Goal: Register for event/course

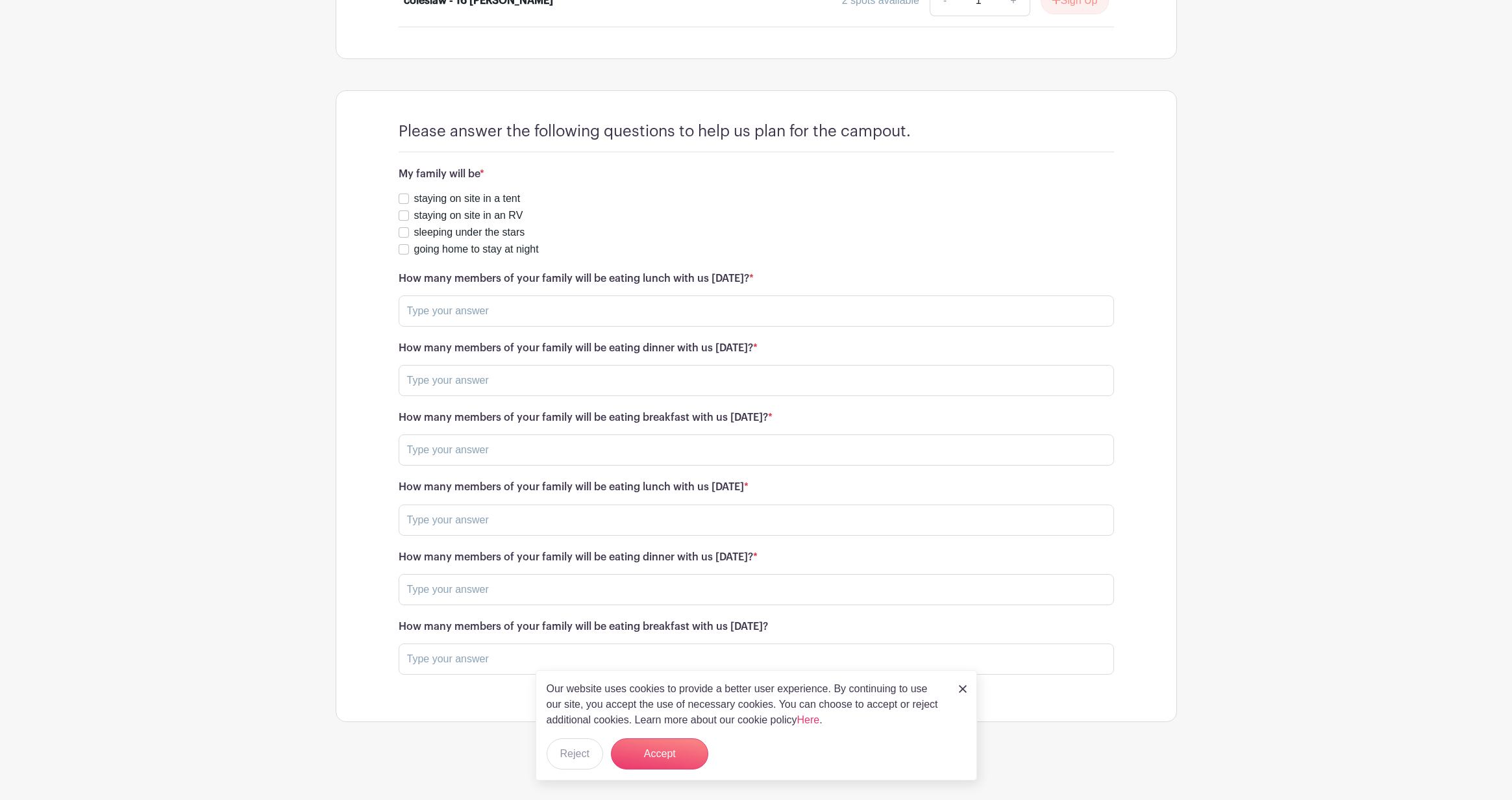
scroll to position [1450, 0]
drag, startPoint x: 963, startPoint y: 686, endPoint x: 950, endPoint y: 684, distance: 13.2
click at [963, 687] on img at bounding box center [963, 689] width 8 height 8
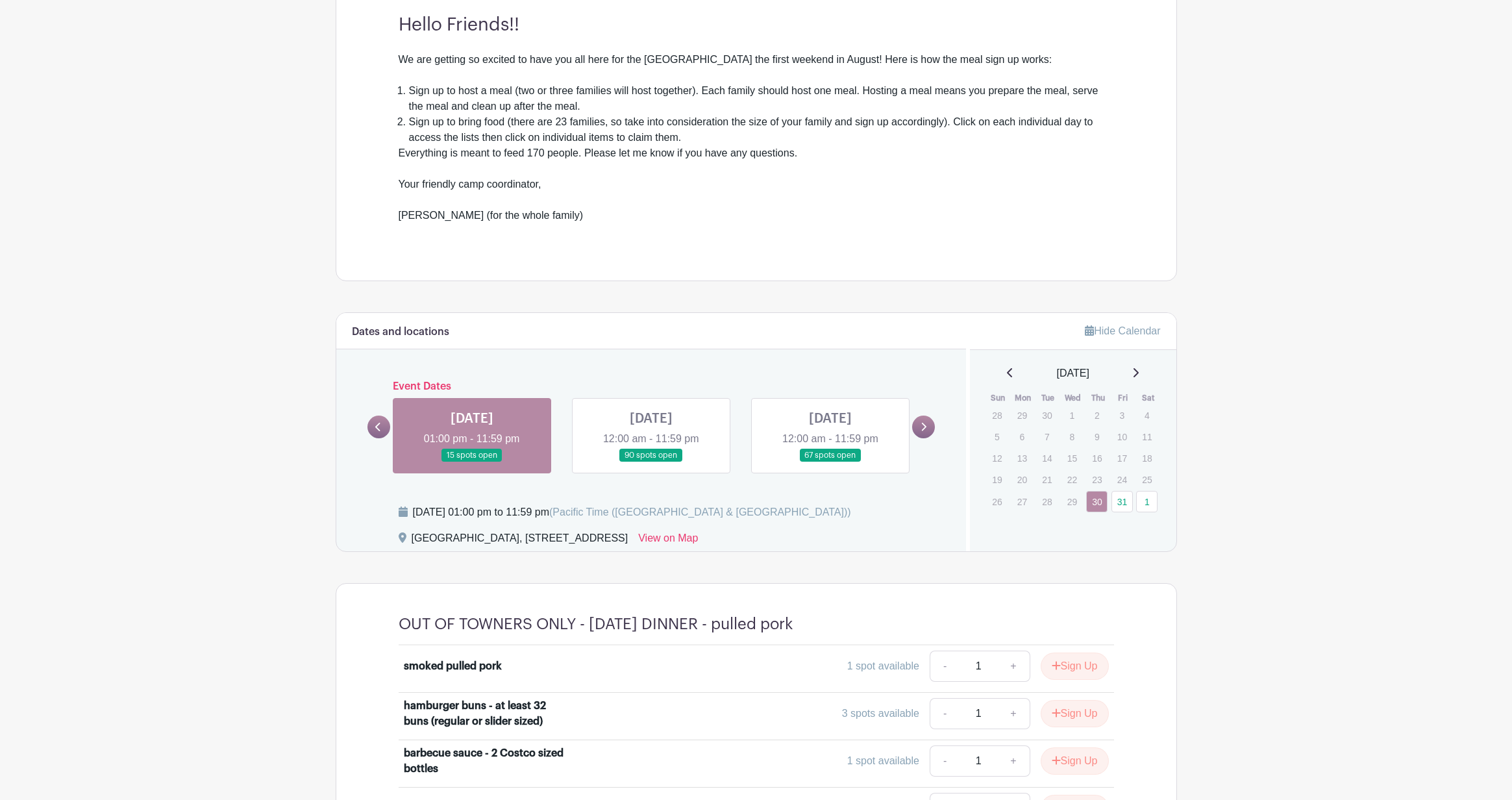
scroll to position [391, 0]
click at [651, 460] on link at bounding box center [651, 460] width 0 height 0
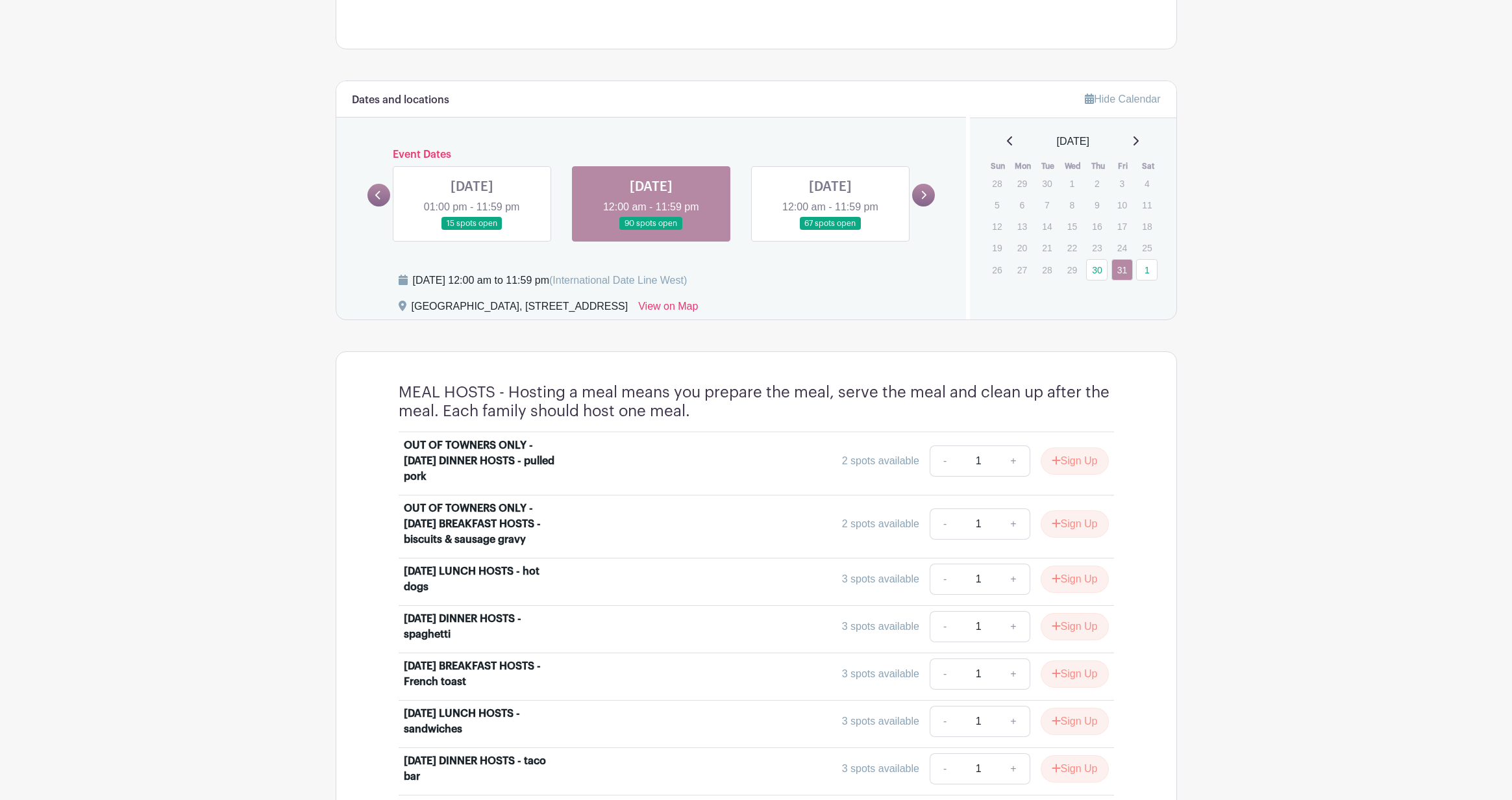
scroll to position [618, 0]
click at [472, 233] on link at bounding box center [472, 233] width 0 height 0
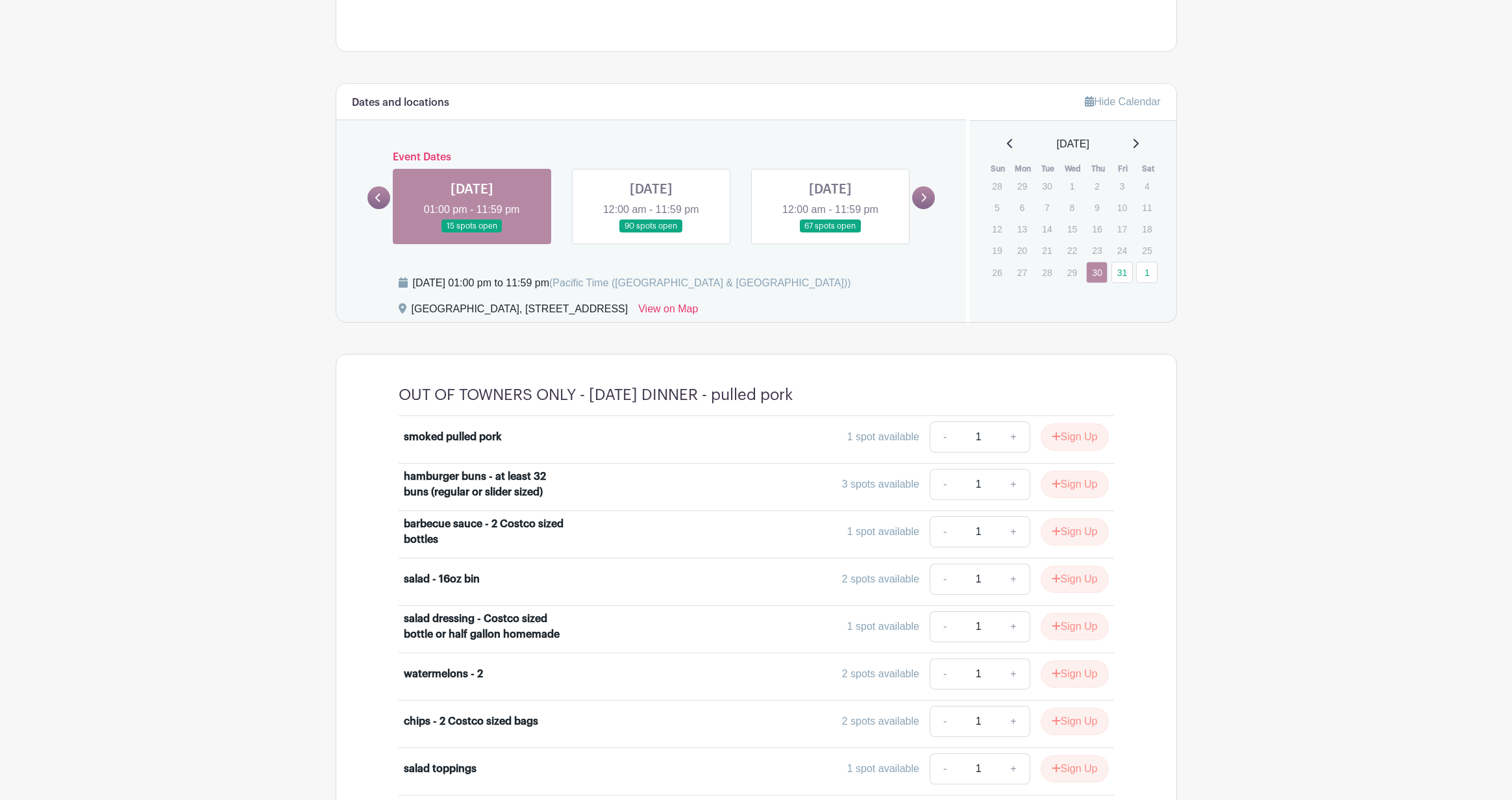
click at [651, 233] on link at bounding box center [651, 233] width 0 height 0
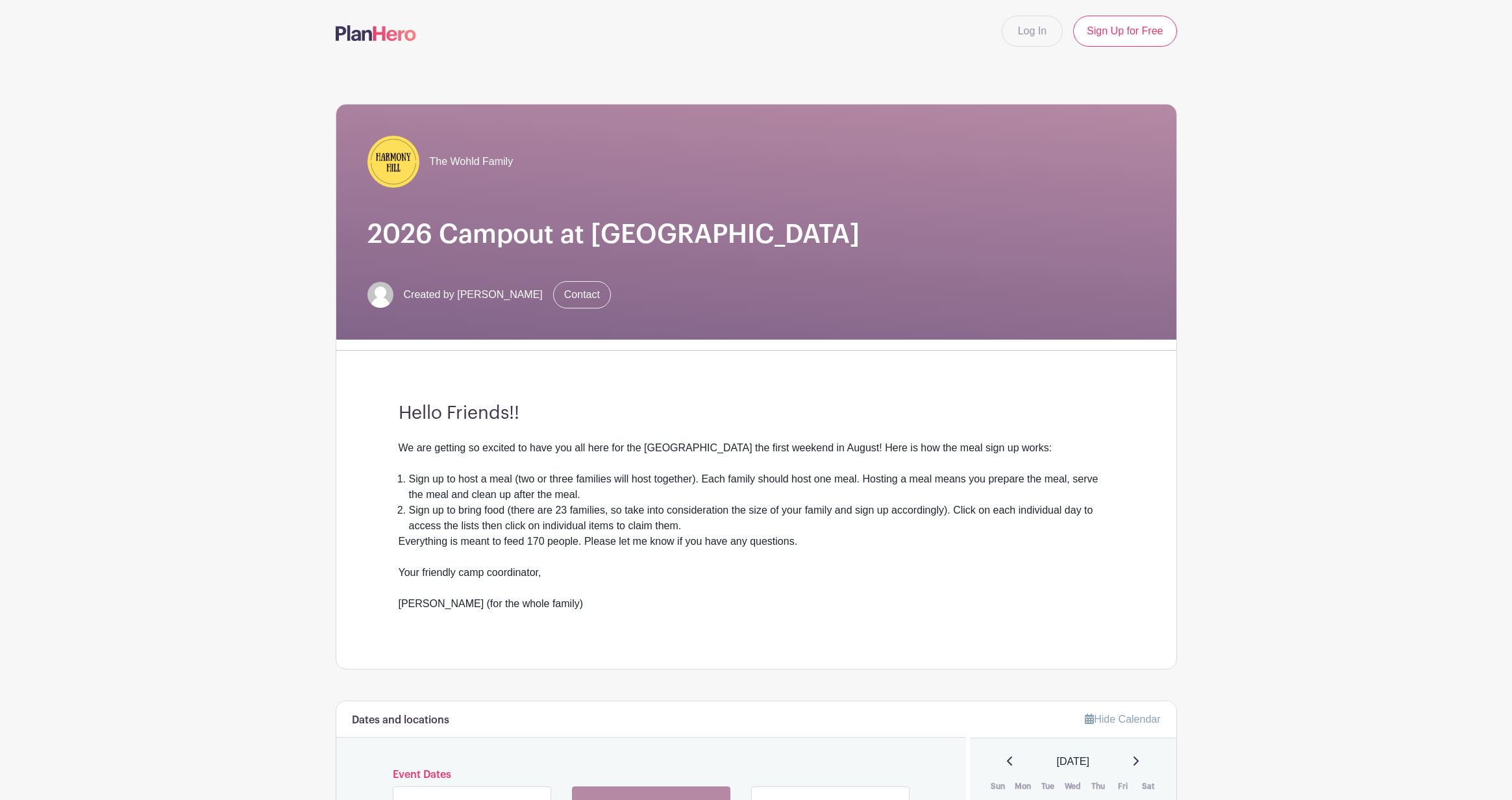
scroll to position [103, 0]
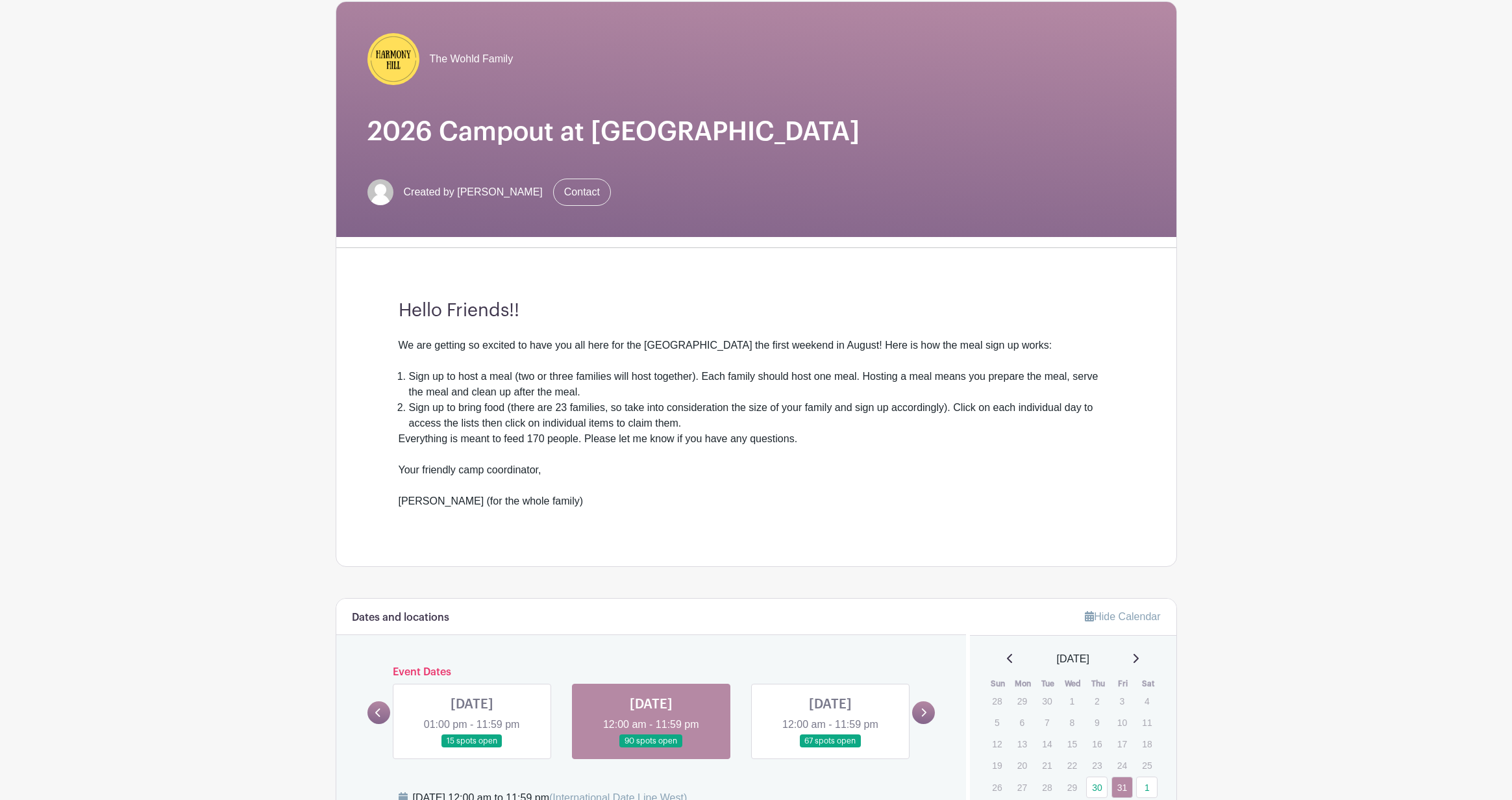
click at [472, 748] on link at bounding box center [472, 748] width 0 height 0
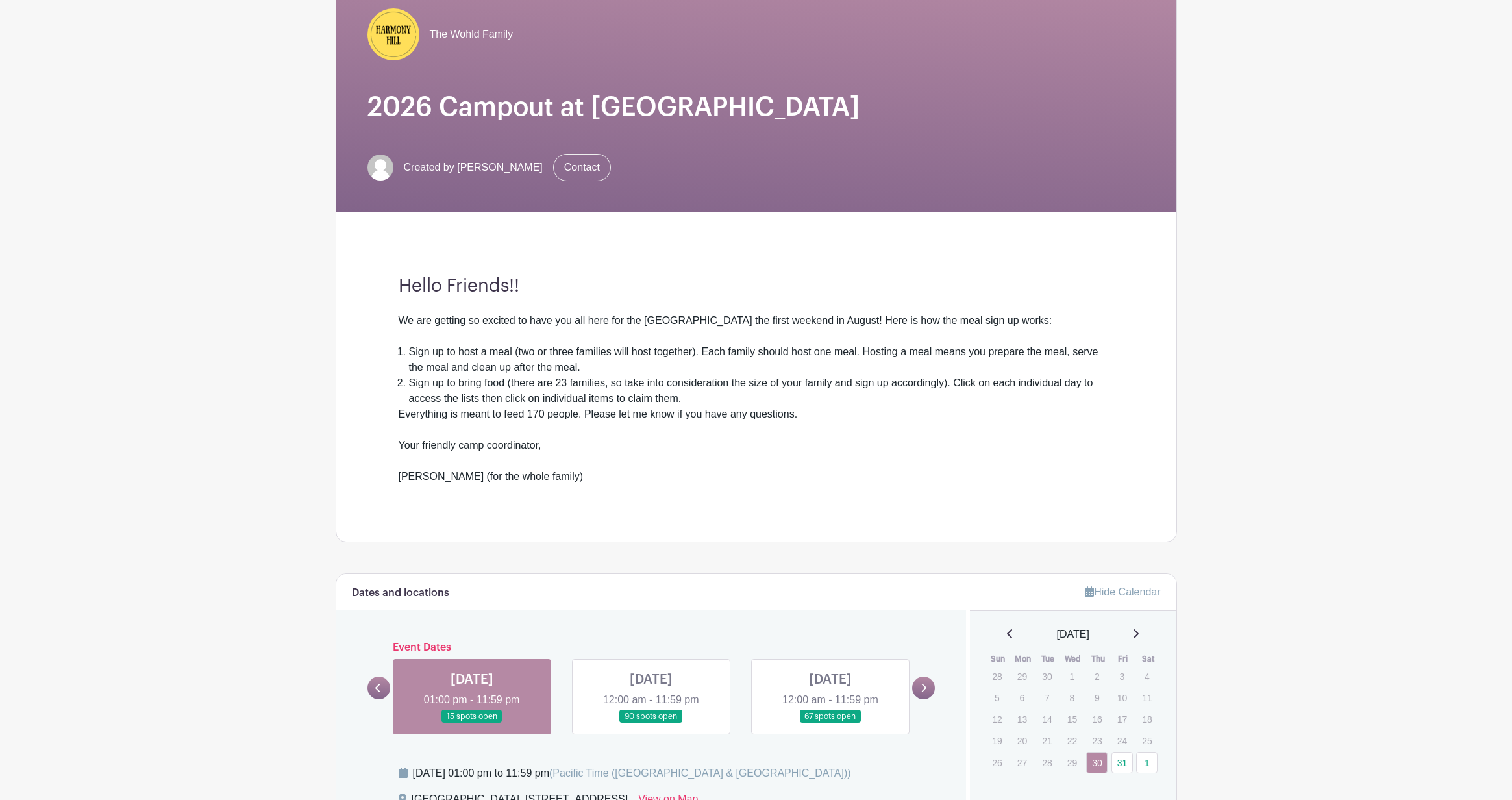
scroll to position [361, 0]
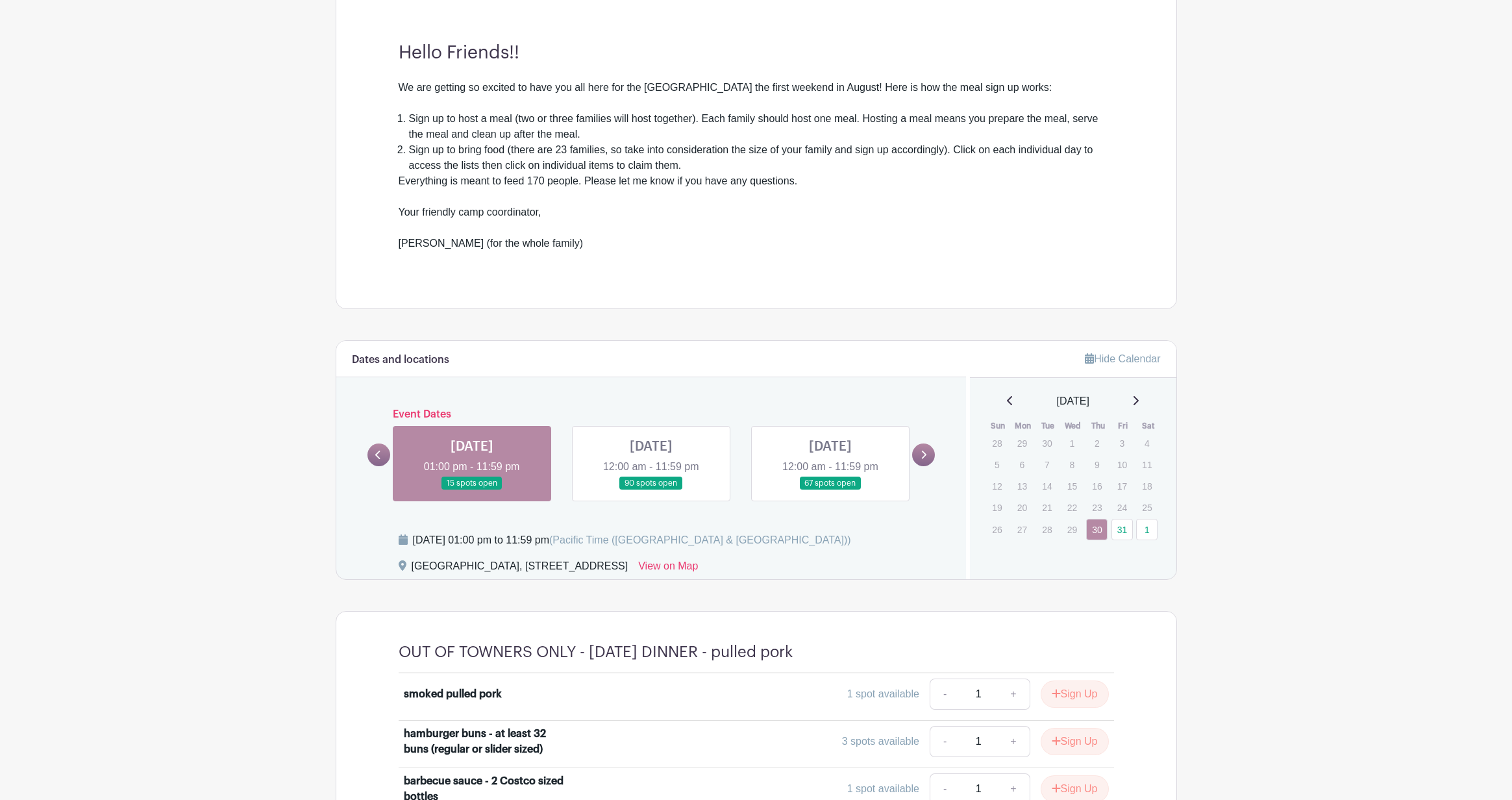
click at [651, 490] on link at bounding box center [651, 490] width 0 height 0
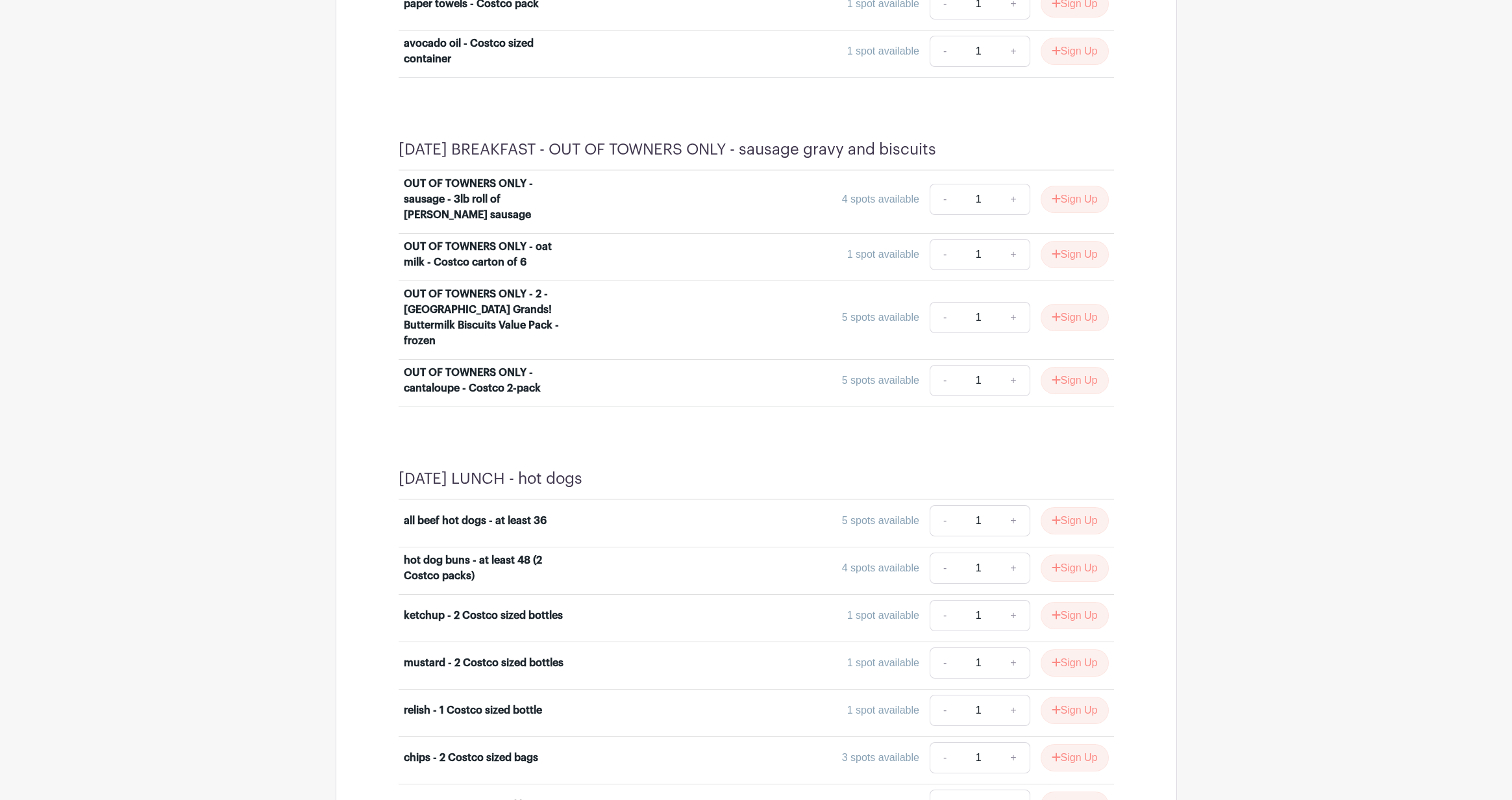
scroll to position [640, 0]
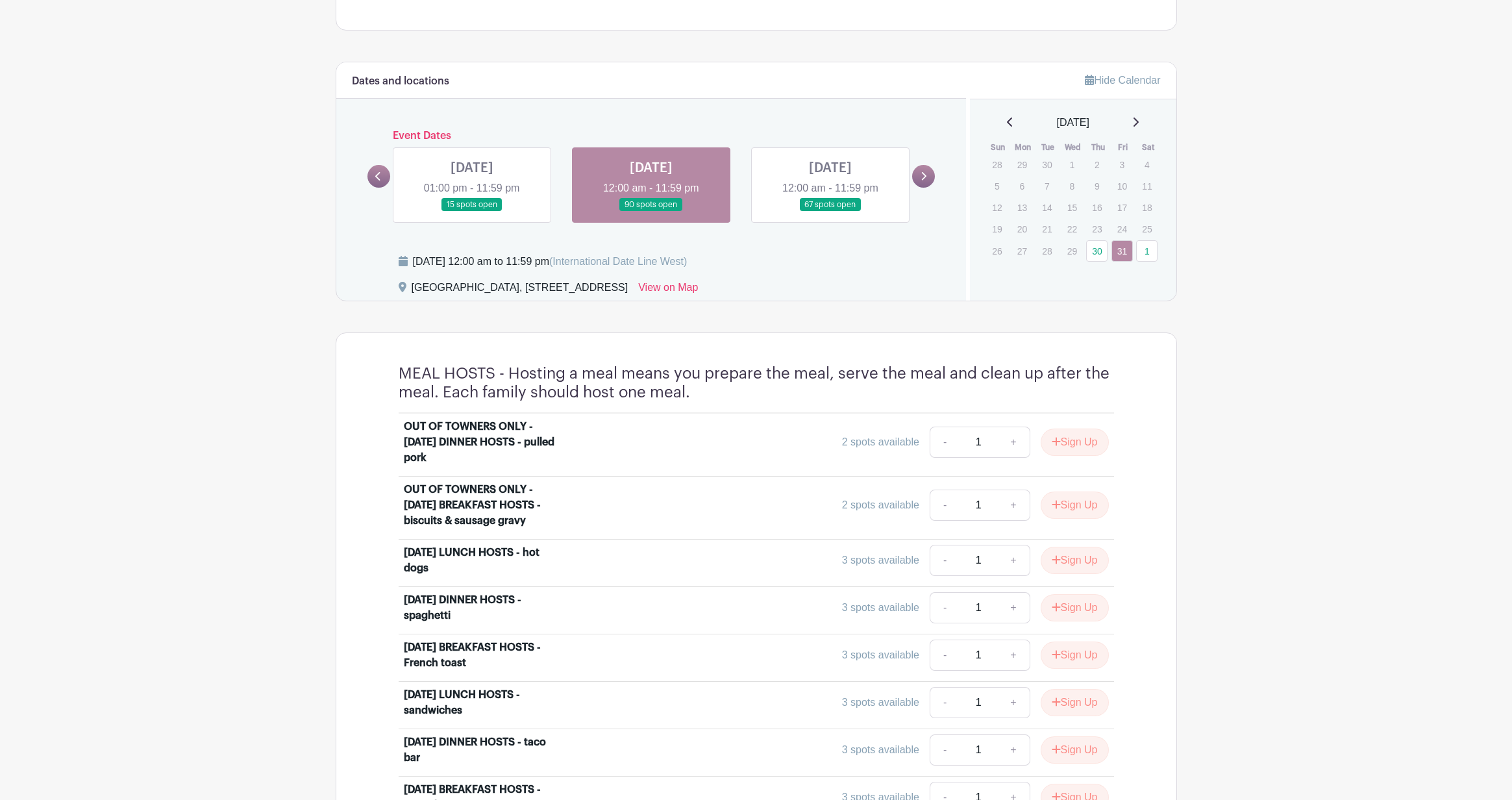
click at [831, 212] on link at bounding box center [831, 212] width 0 height 0
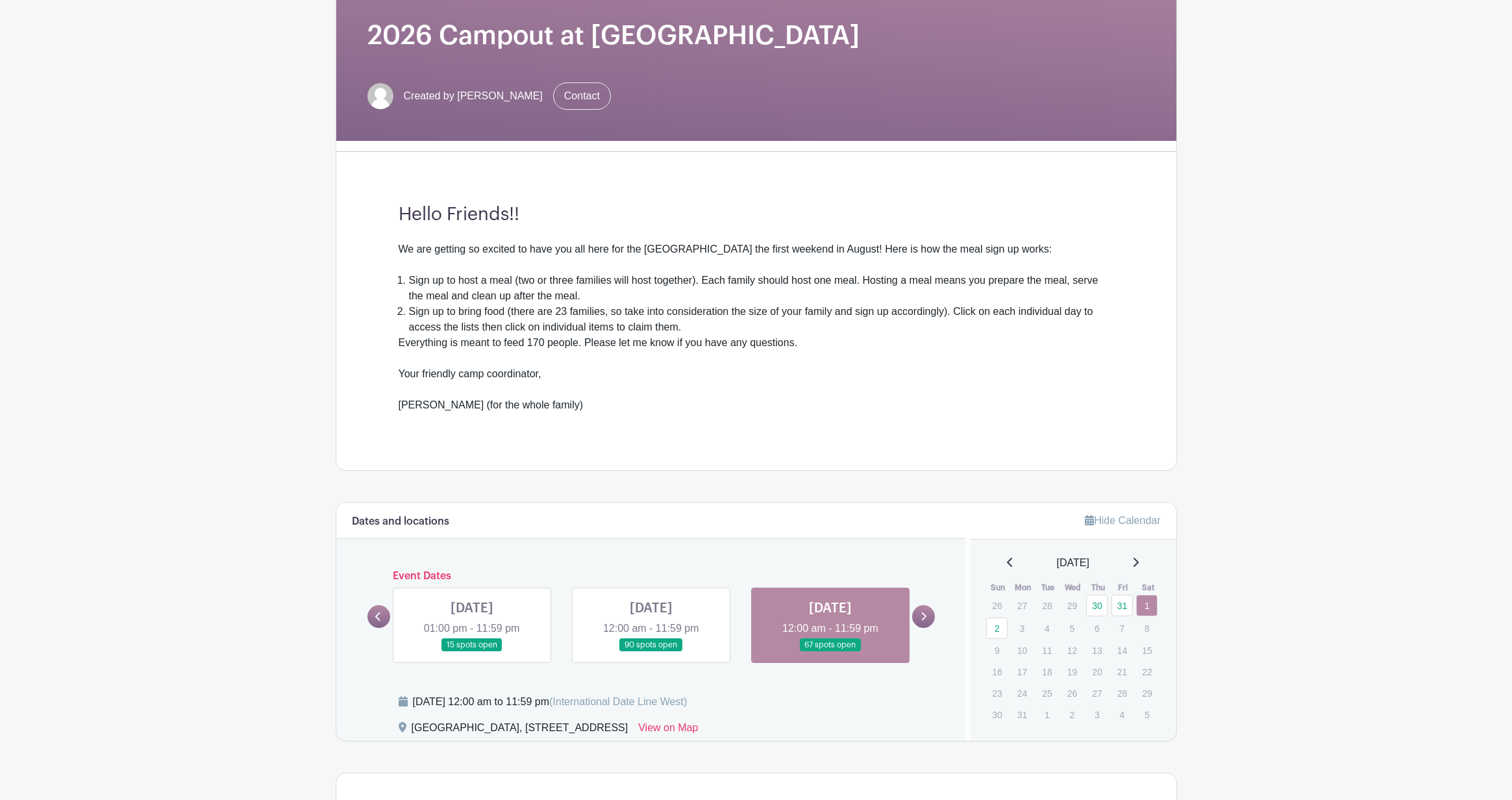
scroll to position [404, 0]
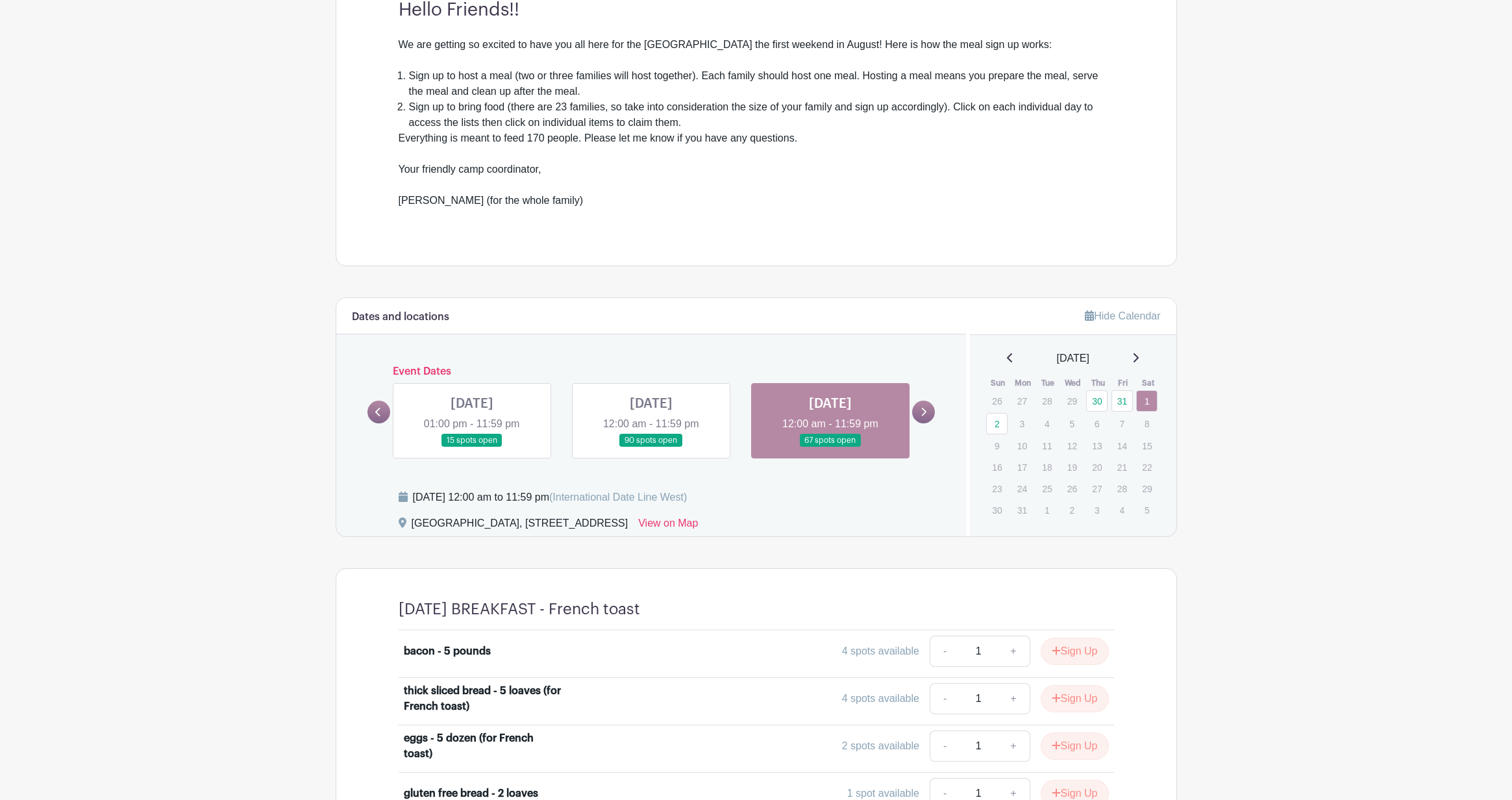
click at [831, 447] on link at bounding box center [831, 447] width 0 height 0
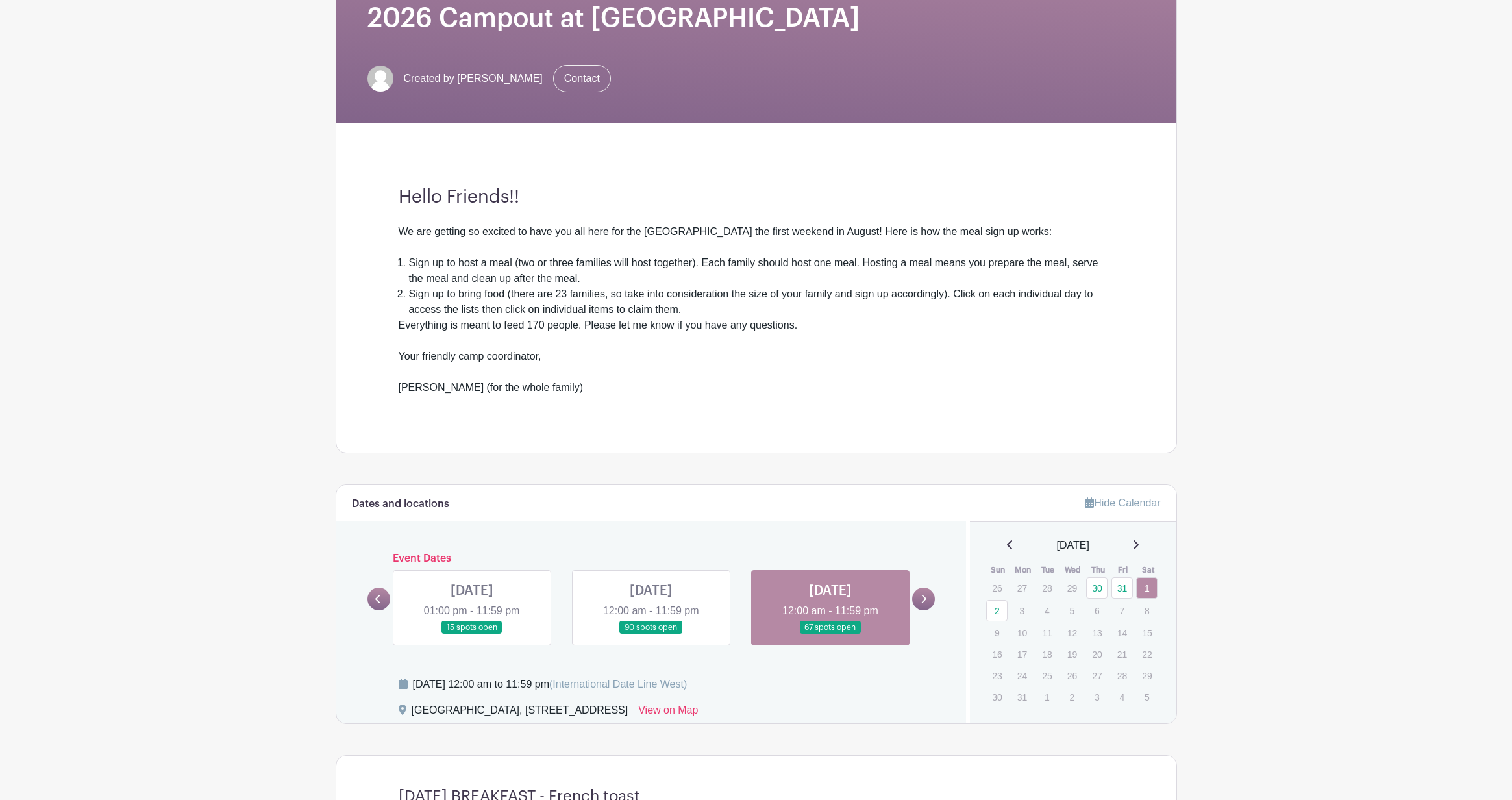
scroll to position [344, 0]
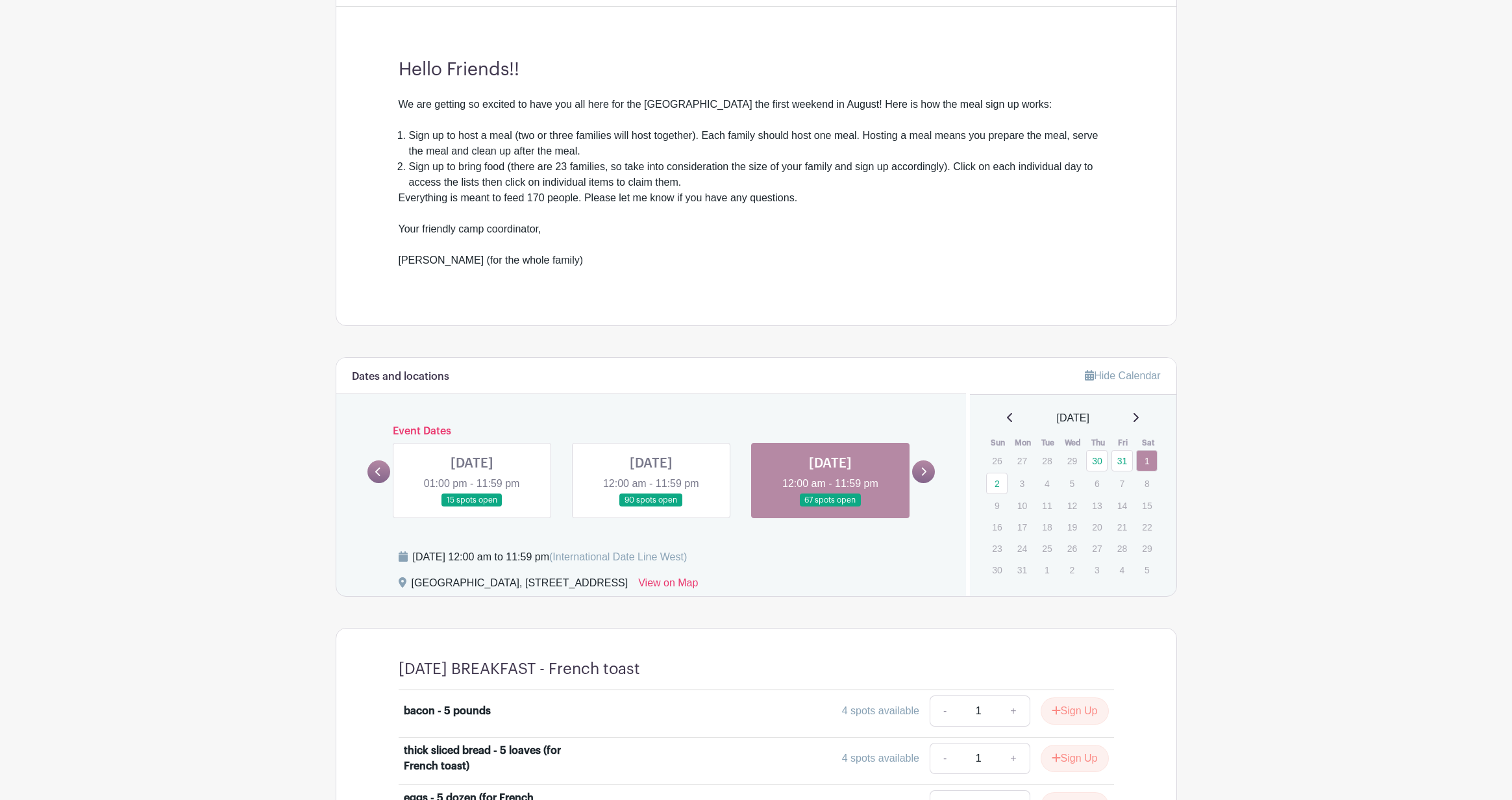
click at [929, 471] on link at bounding box center [924, 472] width 23 height 23
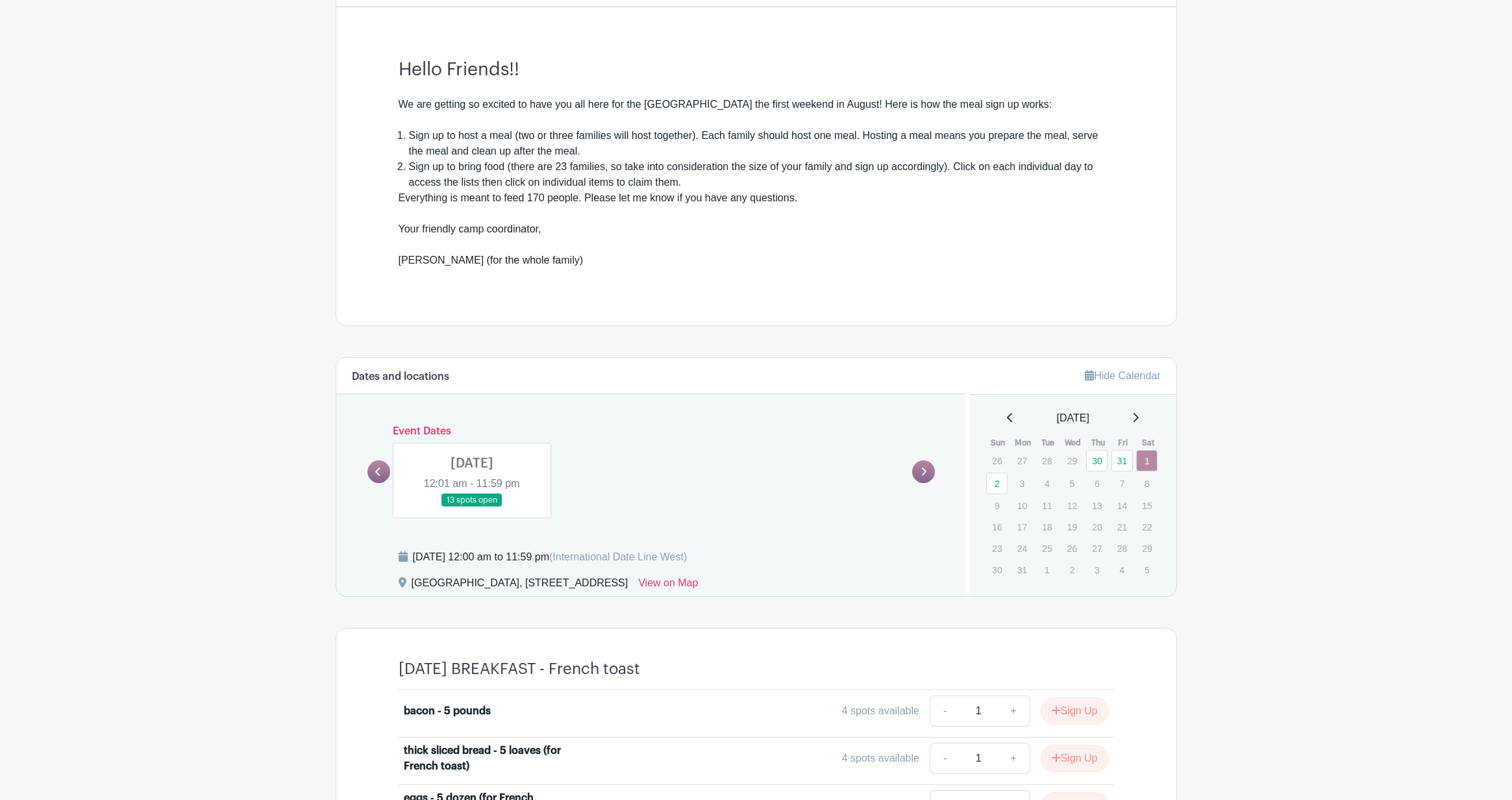
click at [472, 507] on link at bounding box center [472, 507] width 0 height 0
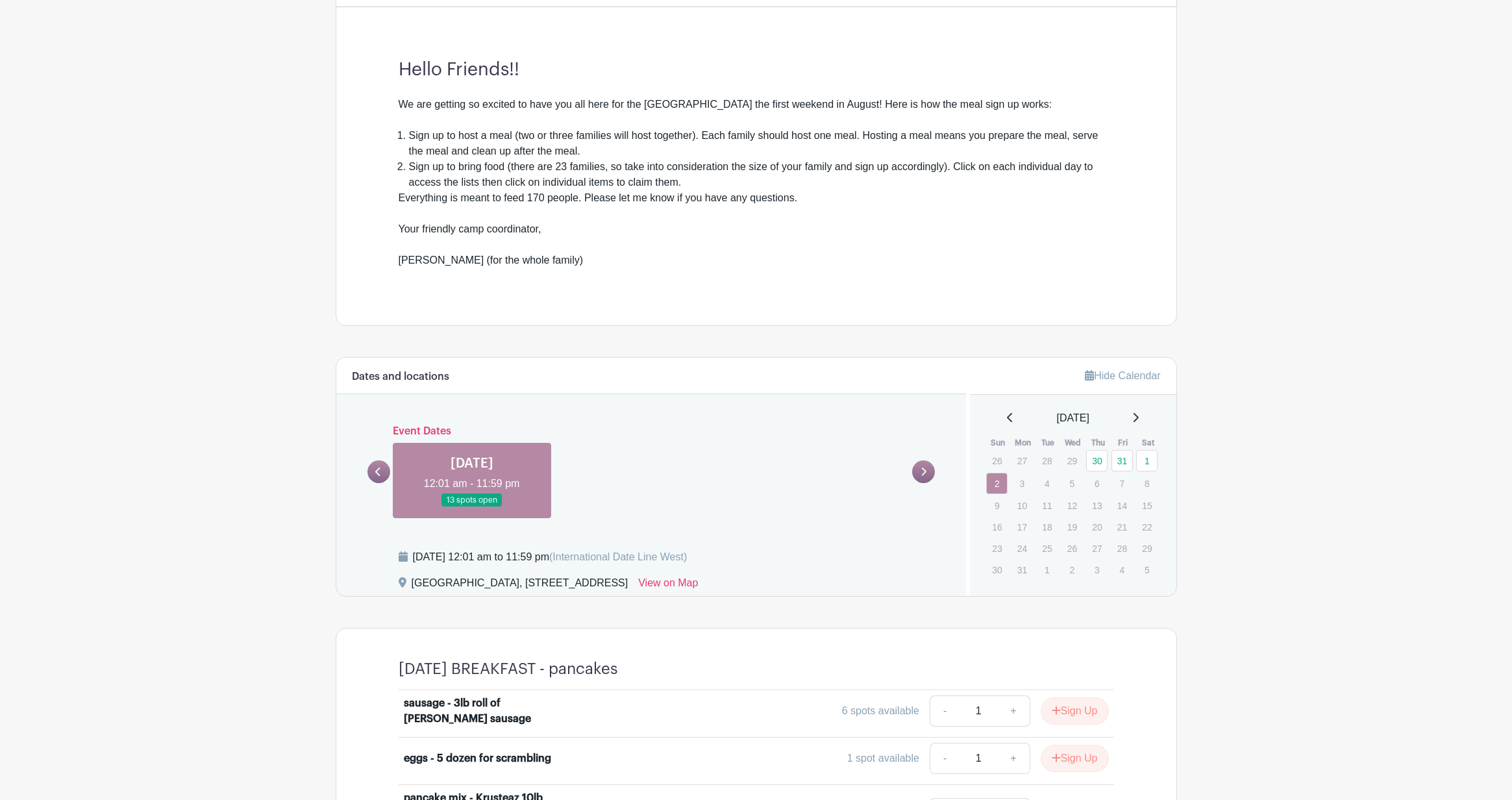
click at [374, 472] on link at bounding box center [379, 472] width 23 height 23
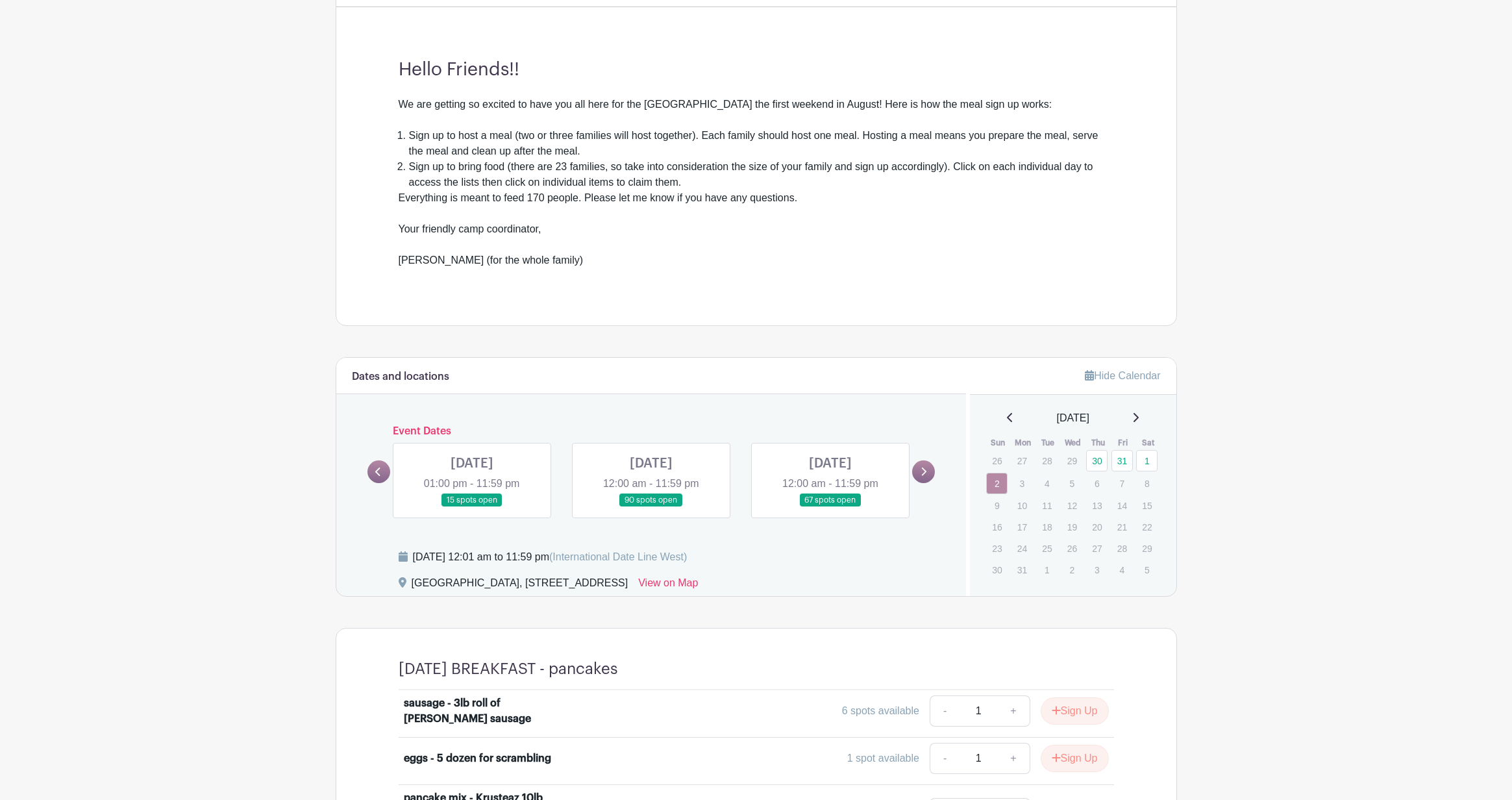
click at [924, 473] on icon at bounding box center [923, 472] width 6 height 10
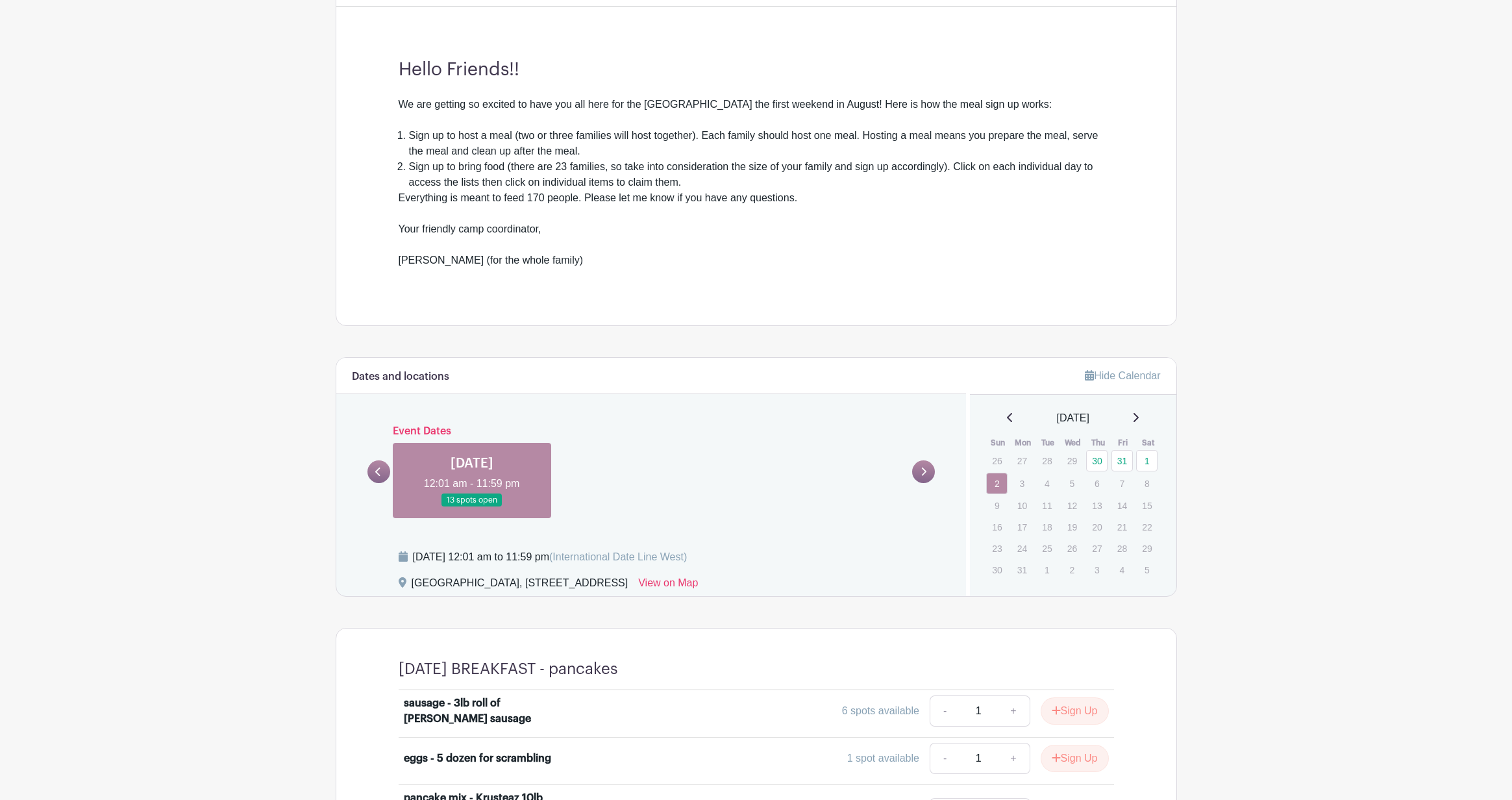
click at [472, 507] on link at bounding box center [472, 507] width 0 height 0
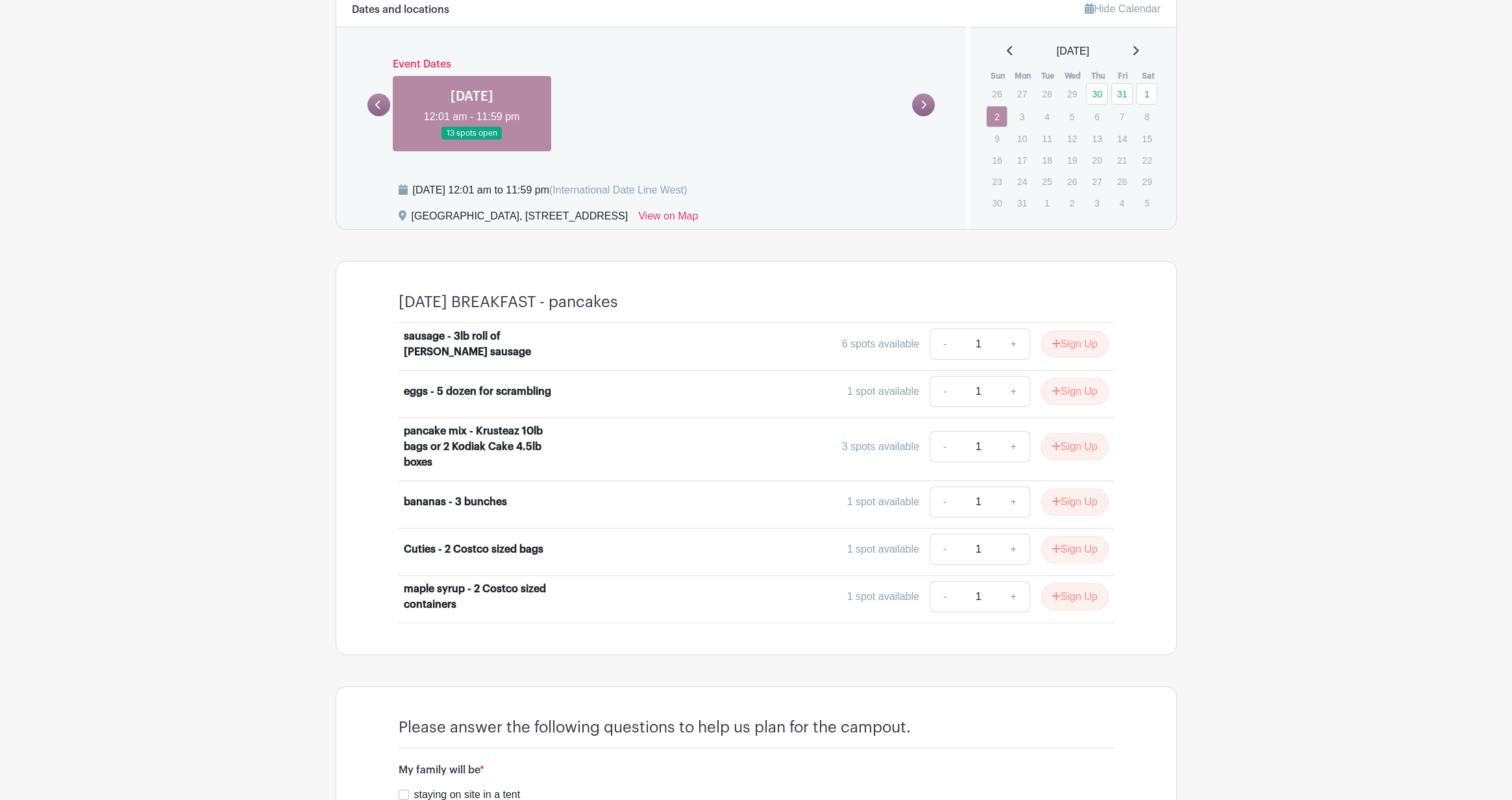
scroll to position [532, 0]
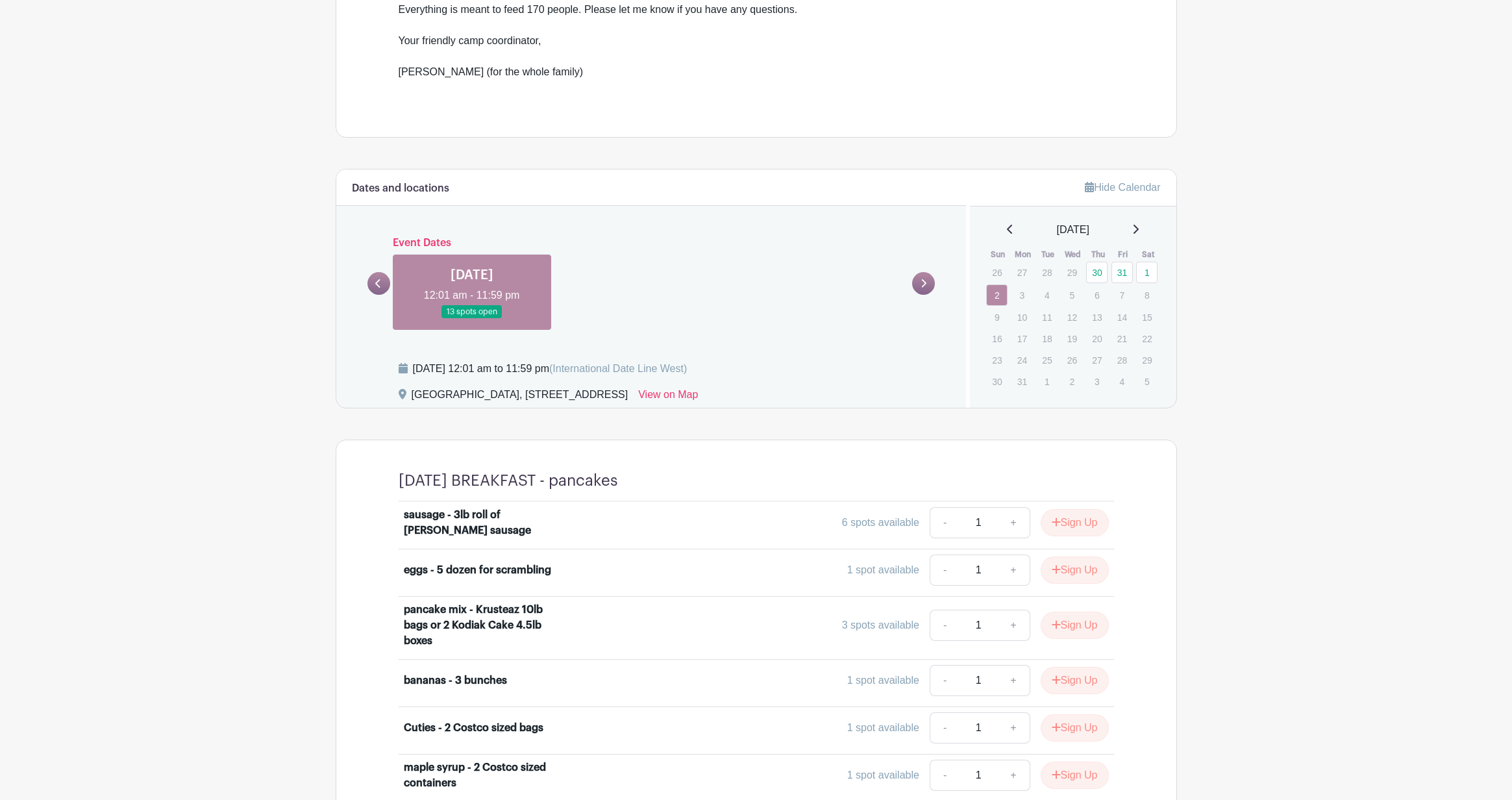
click at [365, 284] on div "Dates and locations Event Dates [DATE] 01:00 pm - 11:59 pm 15 spots open [DATE]…" at bounding box center [651, 289] width 630 height 238
click at [368, 283] on link at bounding box center [379, 284] width 23 height 23
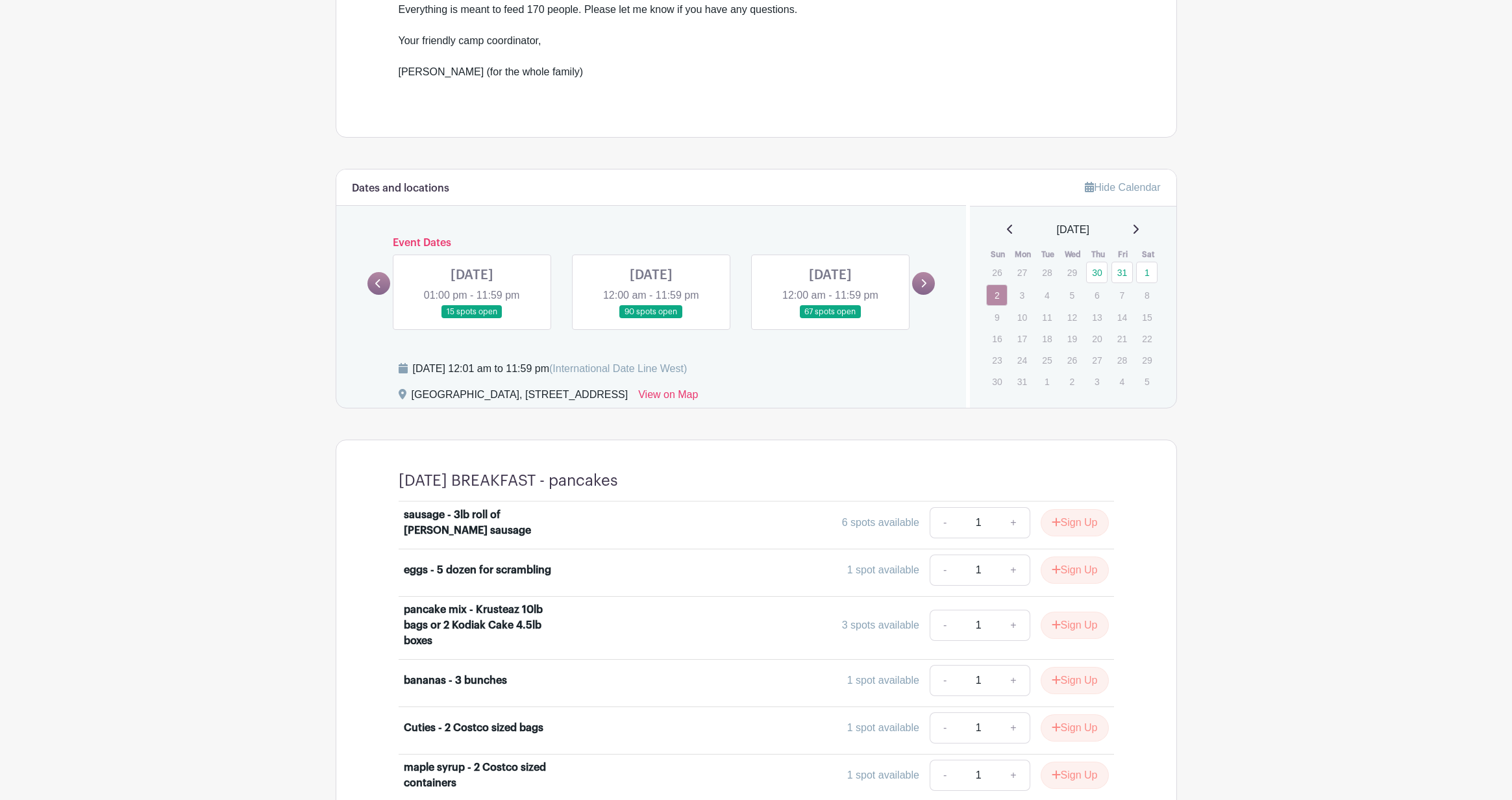
click at [831, 319] on link at bounding box center [831, 319] width 0 height 0
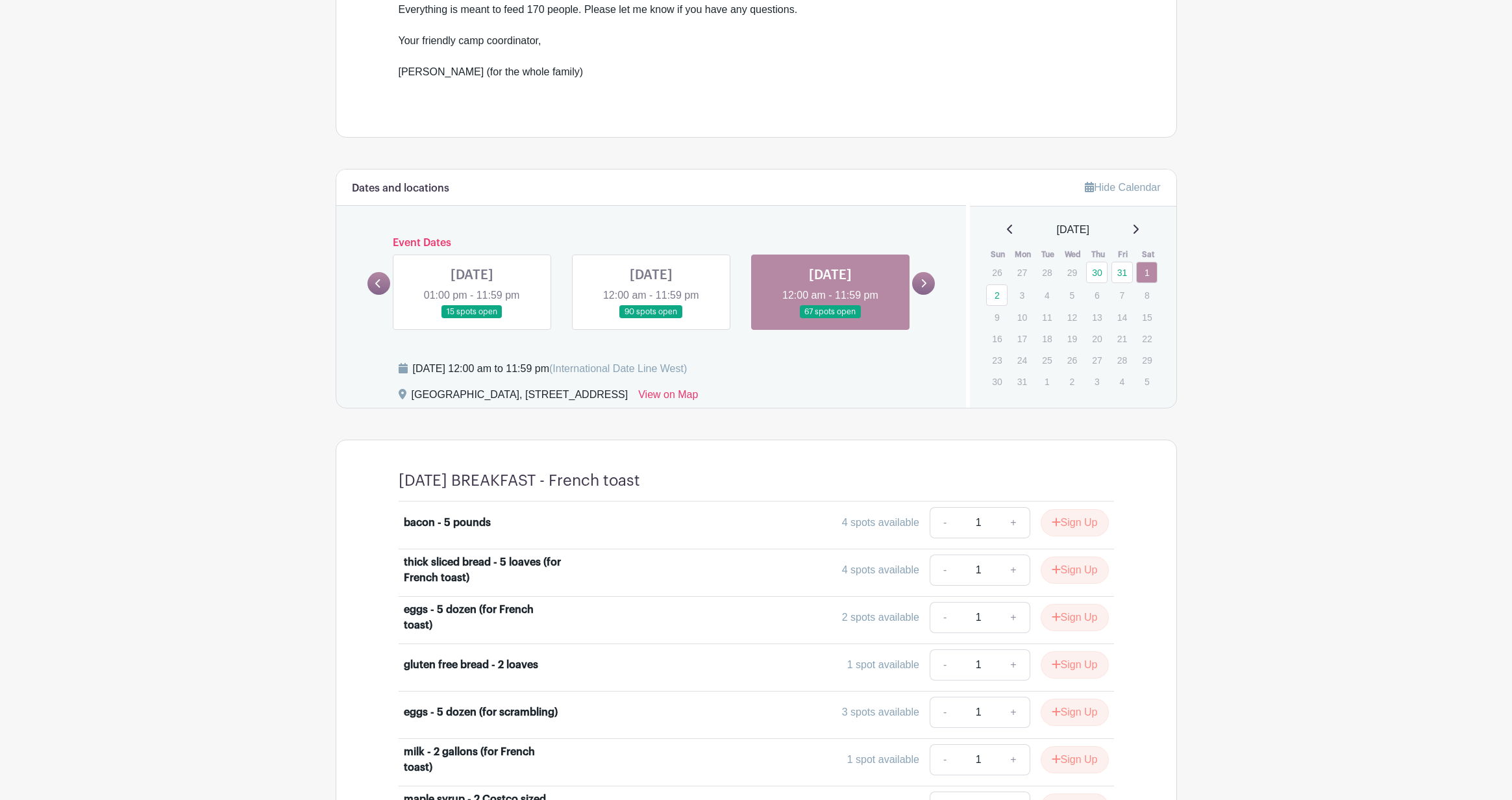
click at [831, 319] on link at bounding box center [831, 319] width 0 height 0
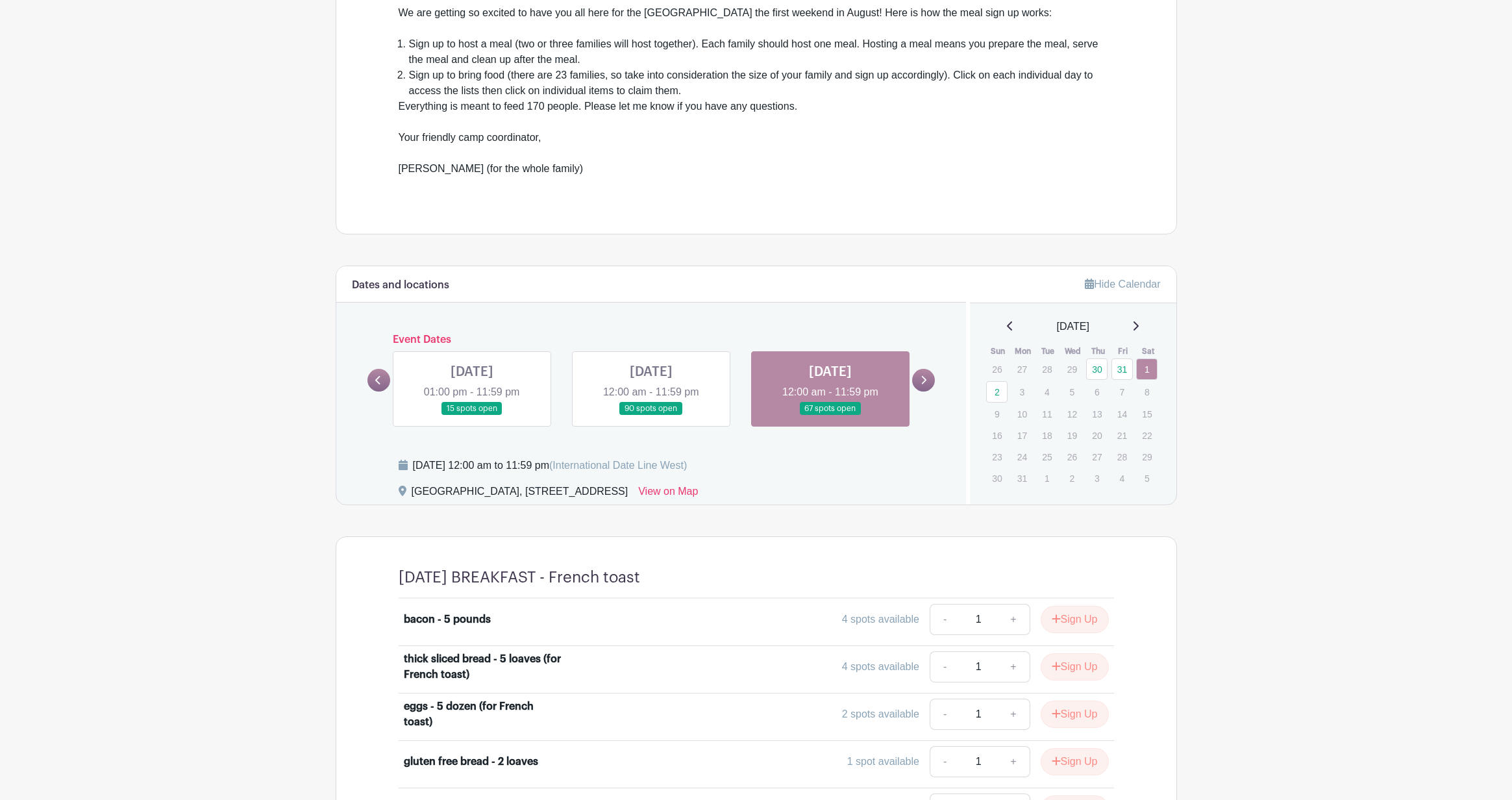
scroll to position [599, 0]
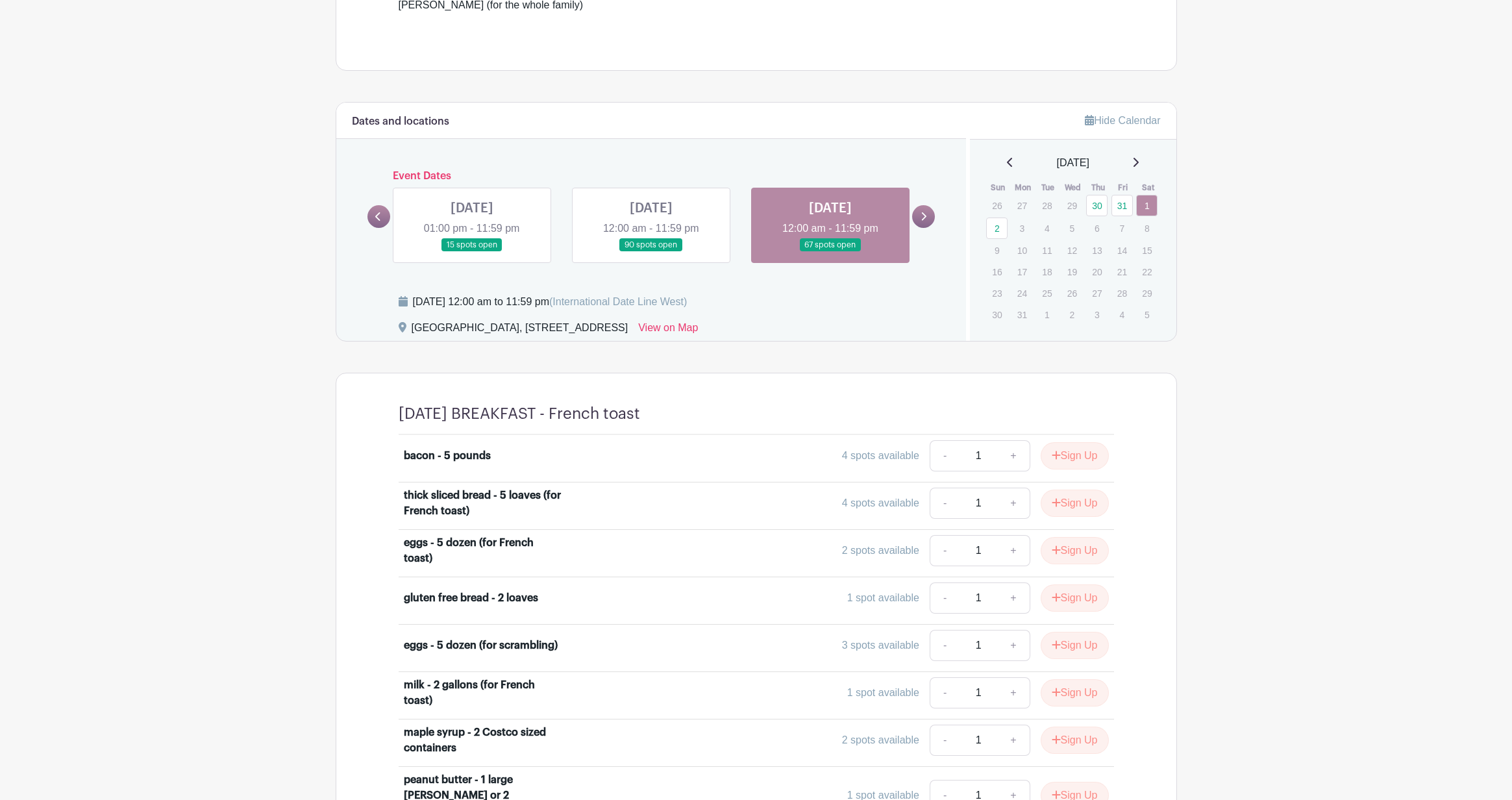
click at [927, 214] on link at bounding box center [924, 216] width 23 height 23
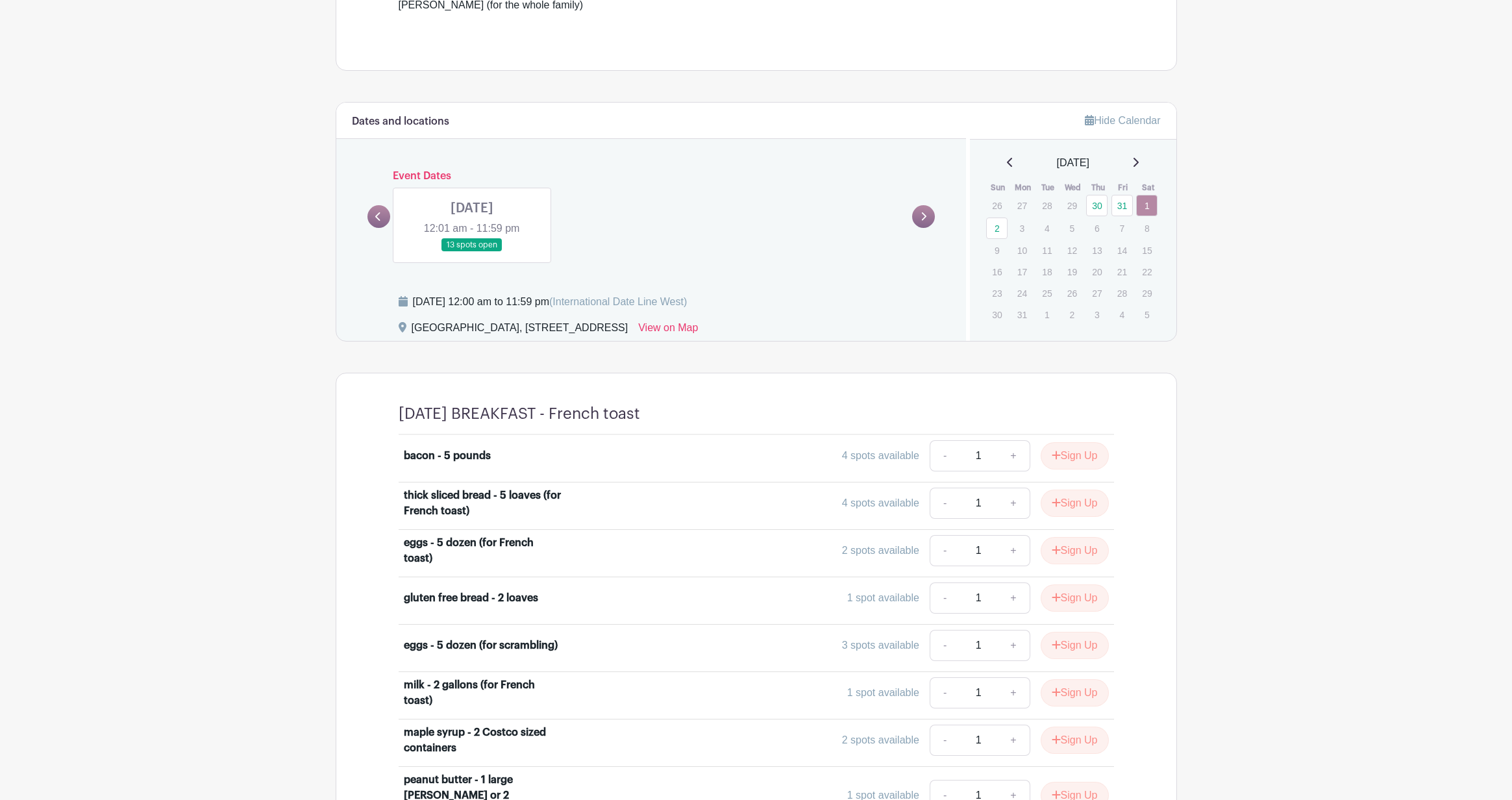
click at [472, 252] on link at bounding box center [472, 252] width 0 height 0
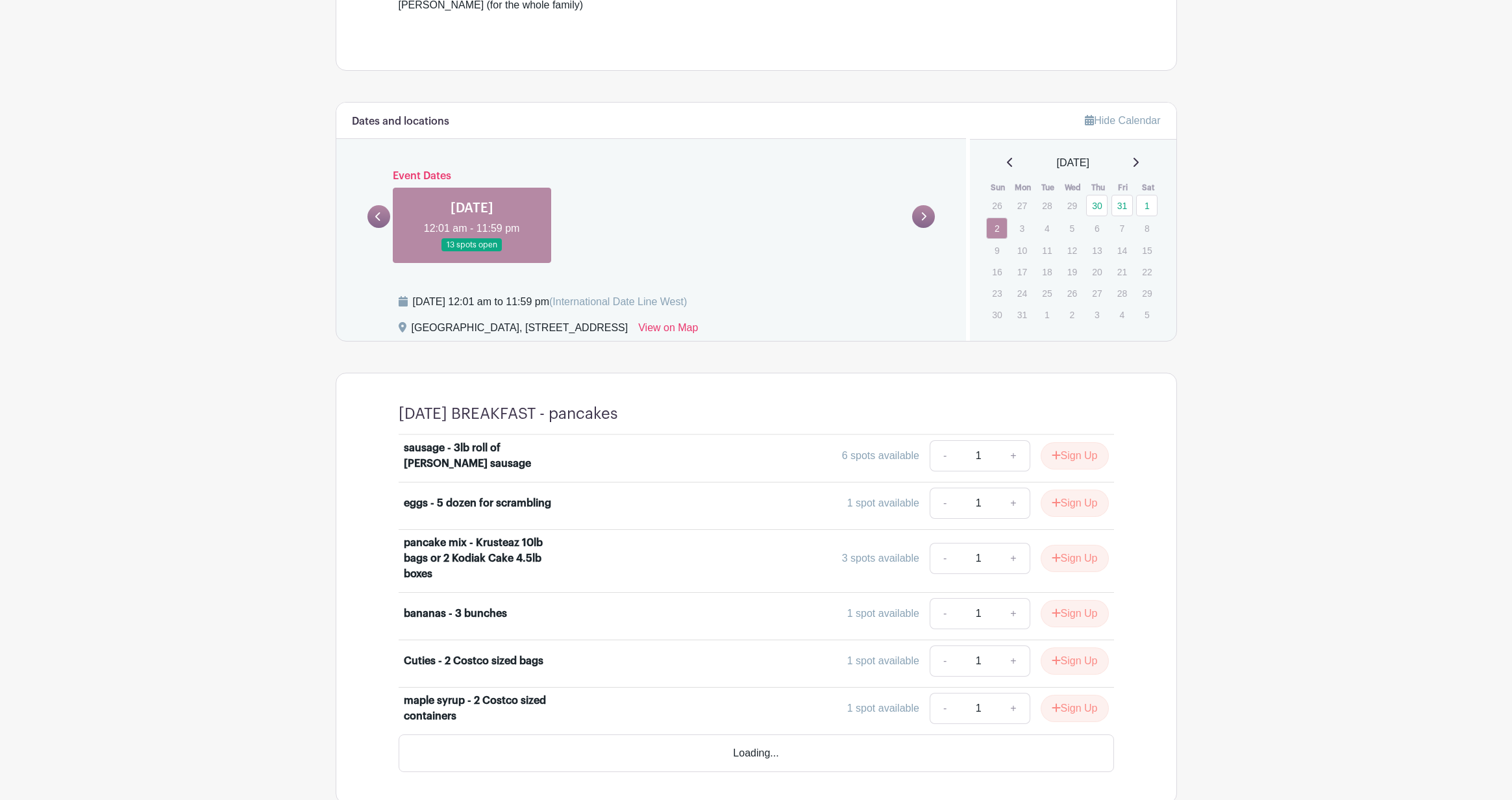
scroll to position [687, 0]
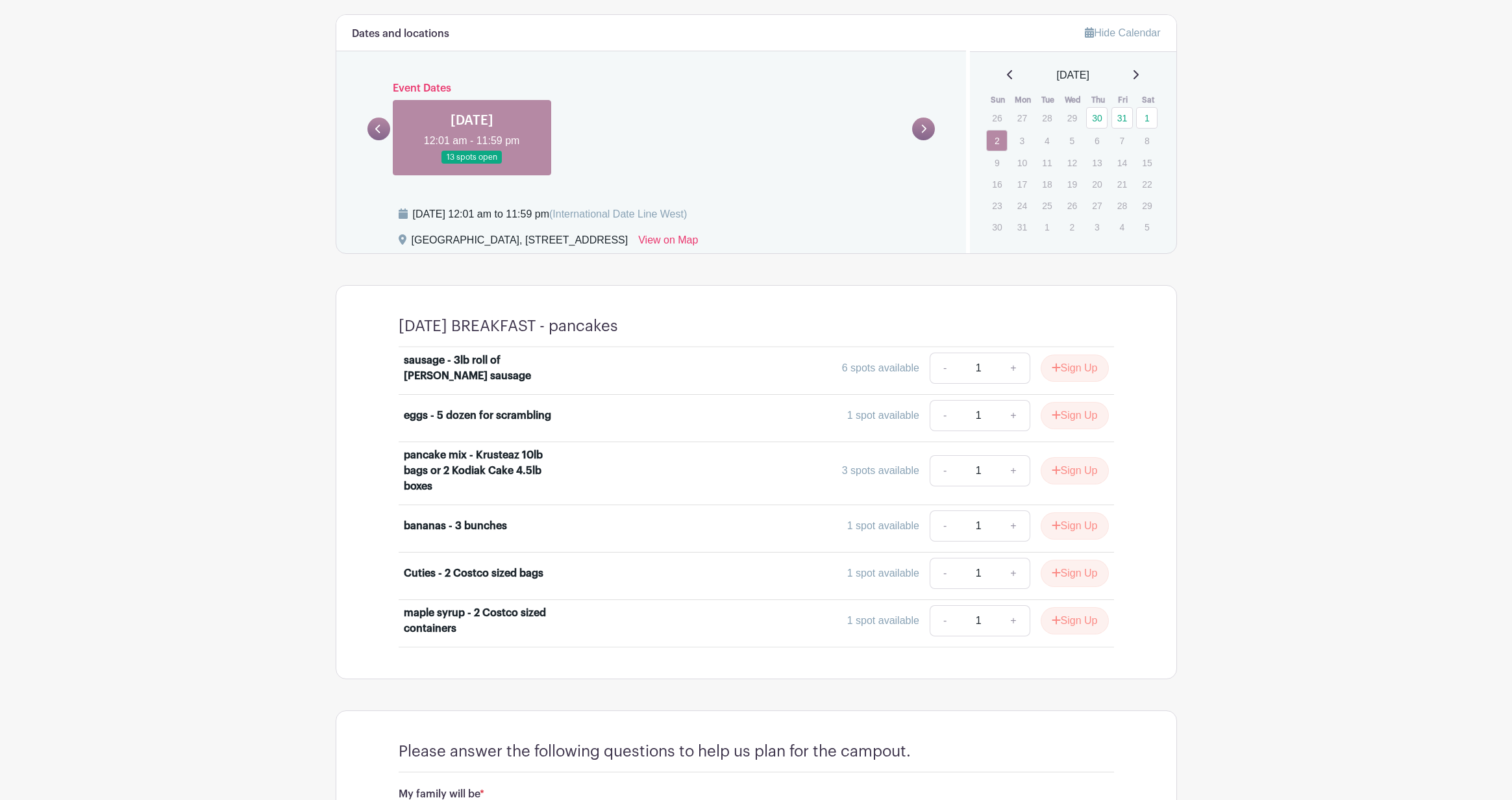
click at [387, 126] on link at bounding box center [379, 129] width 23 height 23
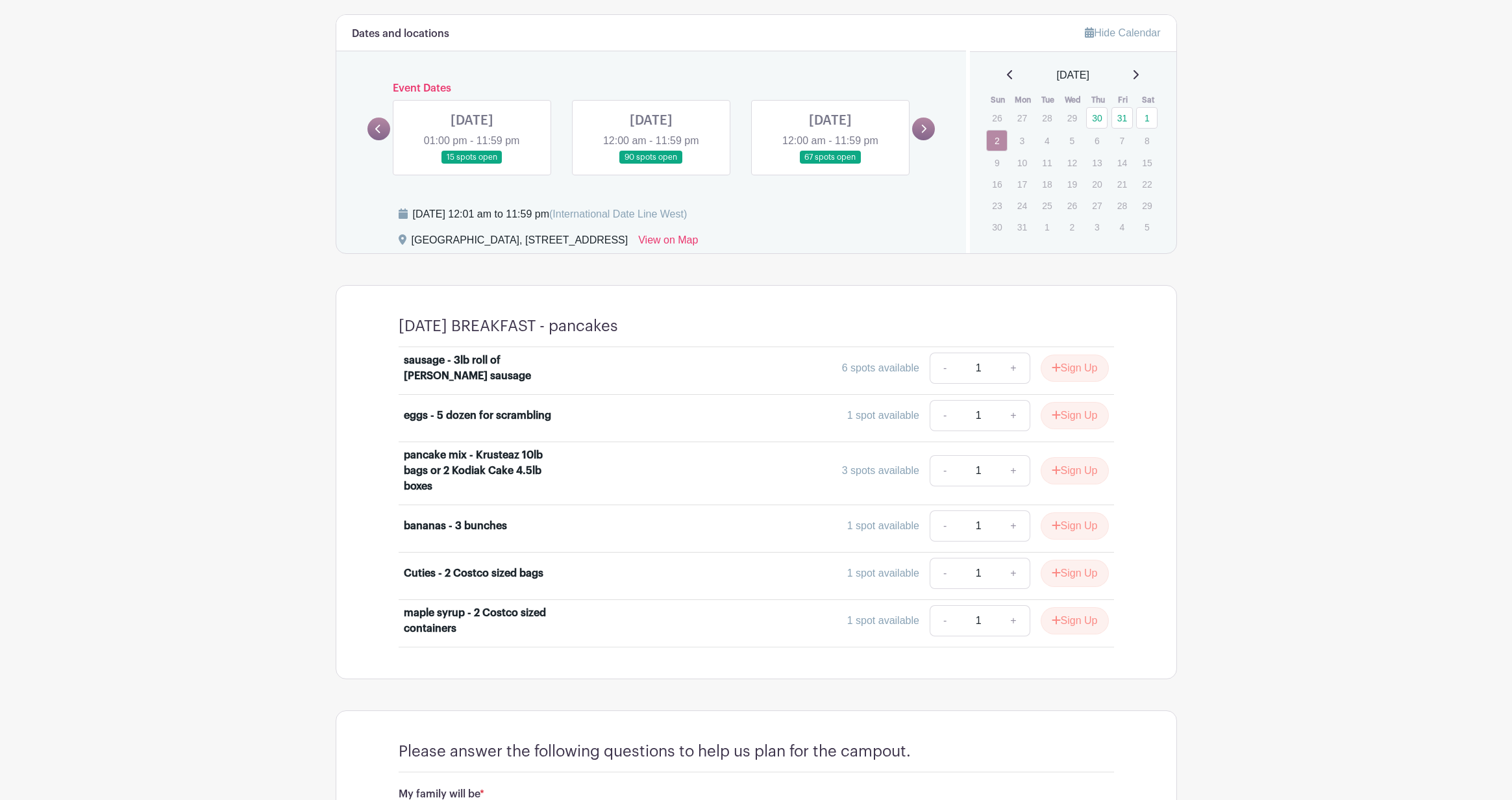
click at [831, 165] on link at bounding box center [831, 165] width 0 height 0
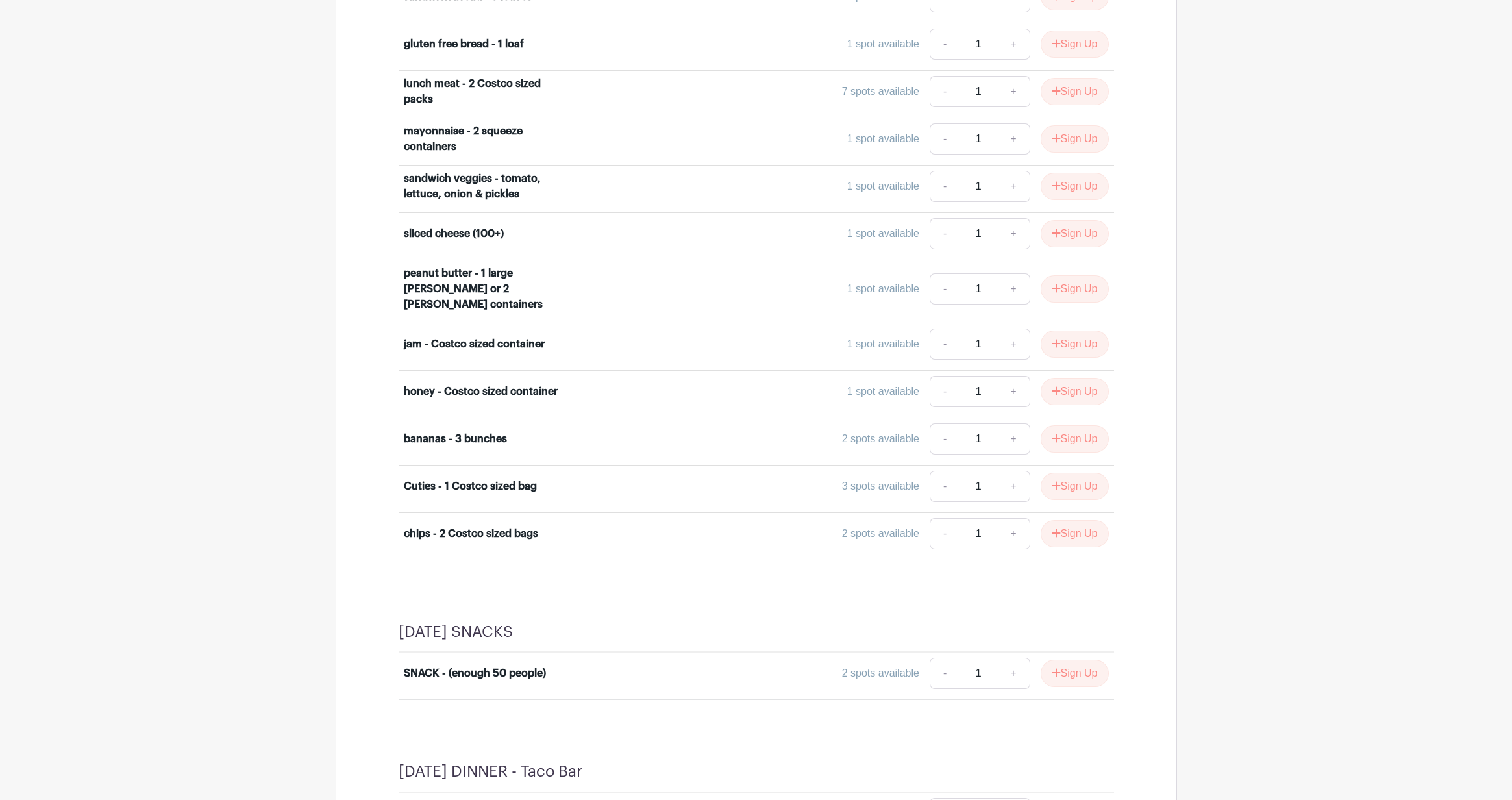
scroll to position [584, 0]
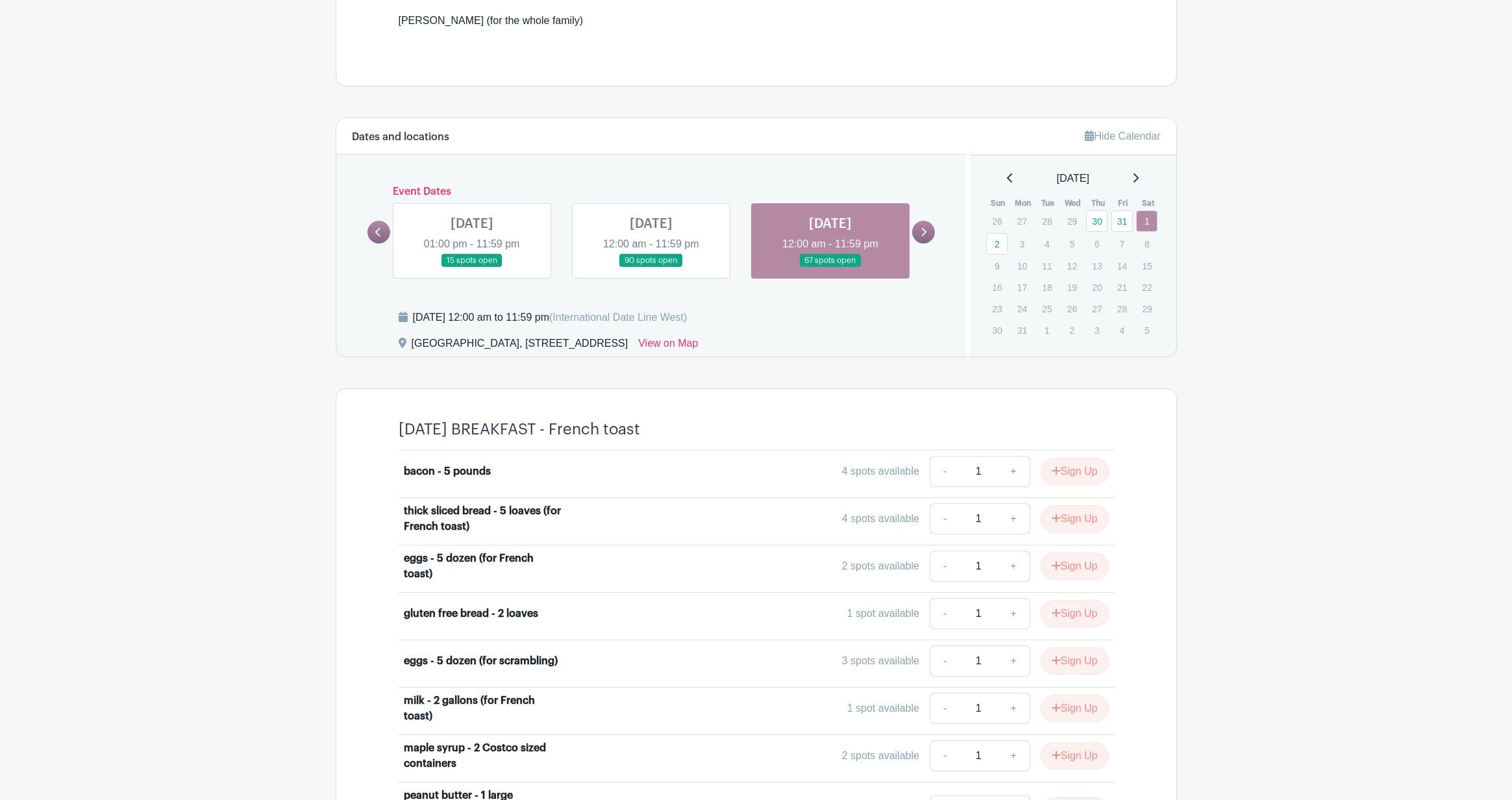
click at [919, 227] on link at bounding box center [924, 232] width 23 height 23
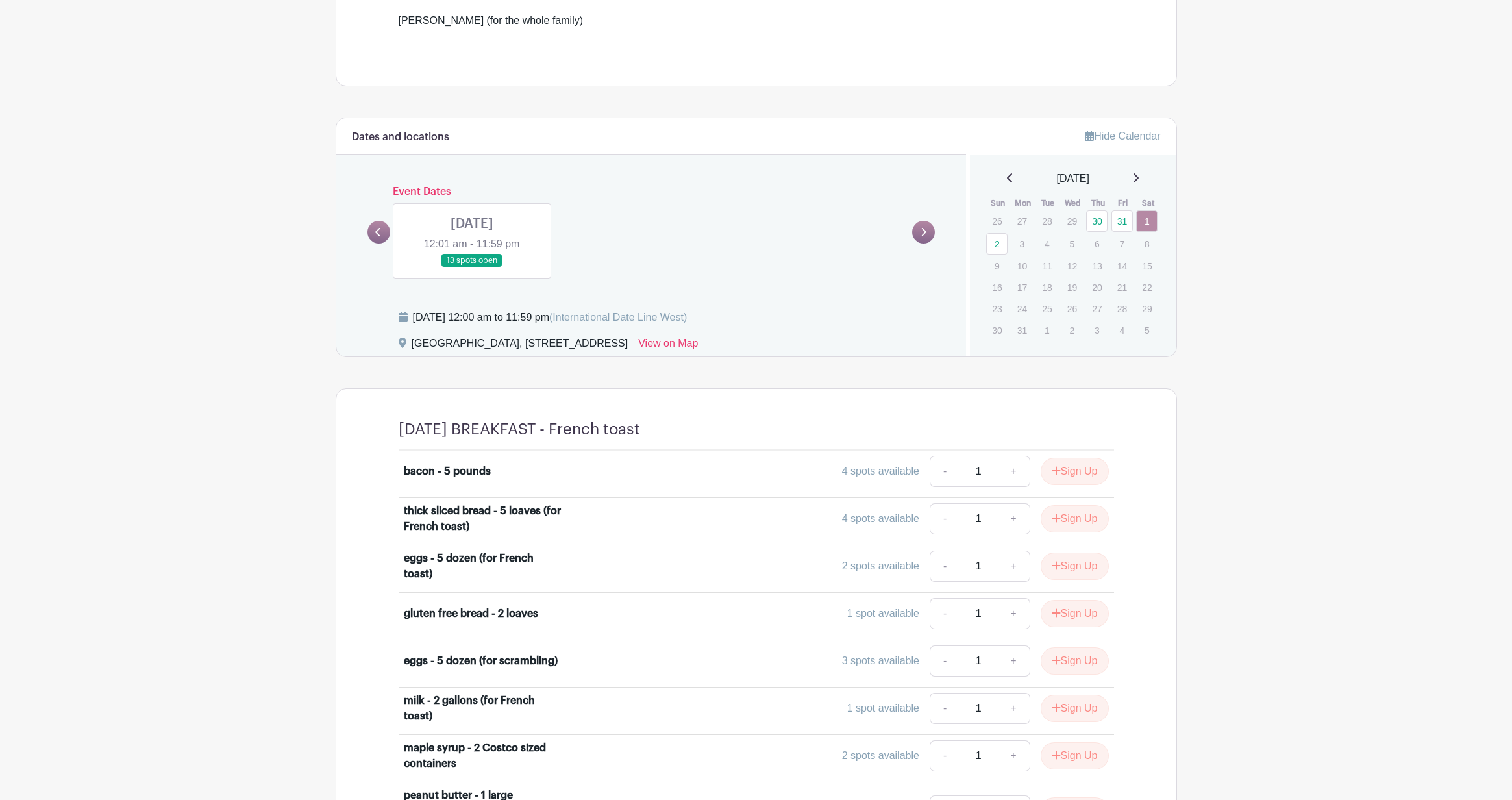
click at [472, 267] on link at bounding box center [472, 267] width 0 height 0
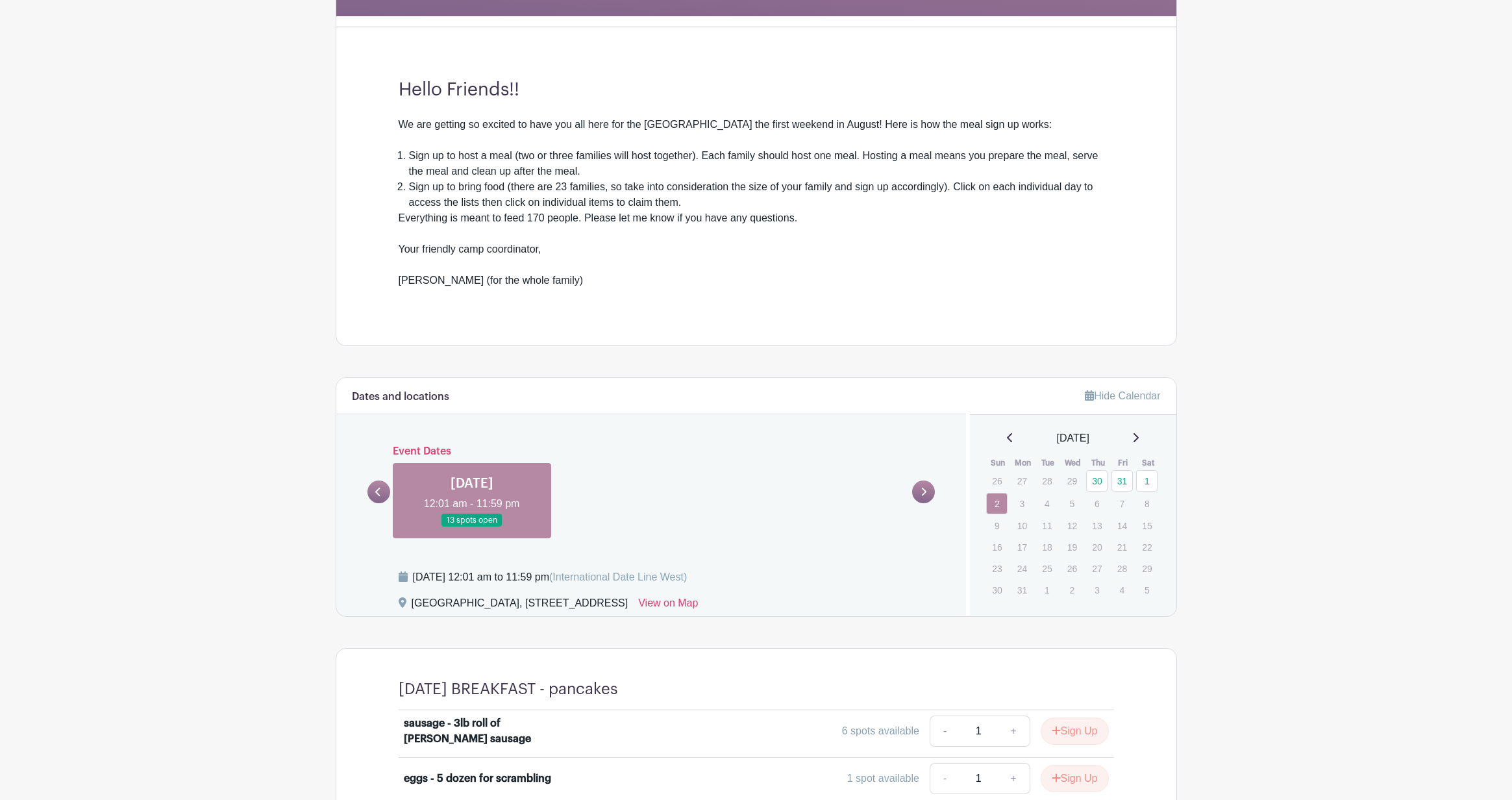
scroll to position [459, 0]
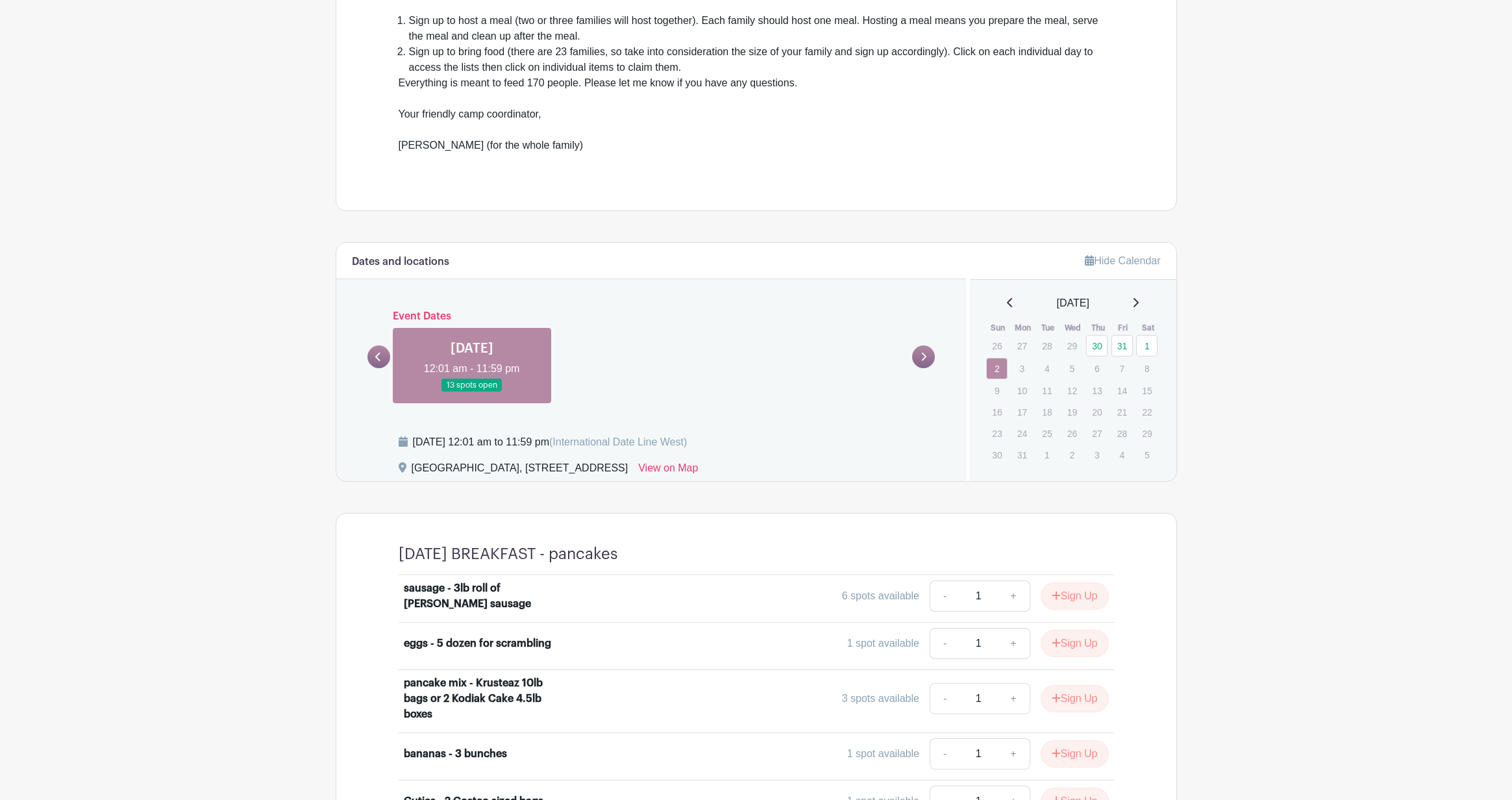
click at [383, 361] on link at bounding box center [379, 357] width 23 height 23
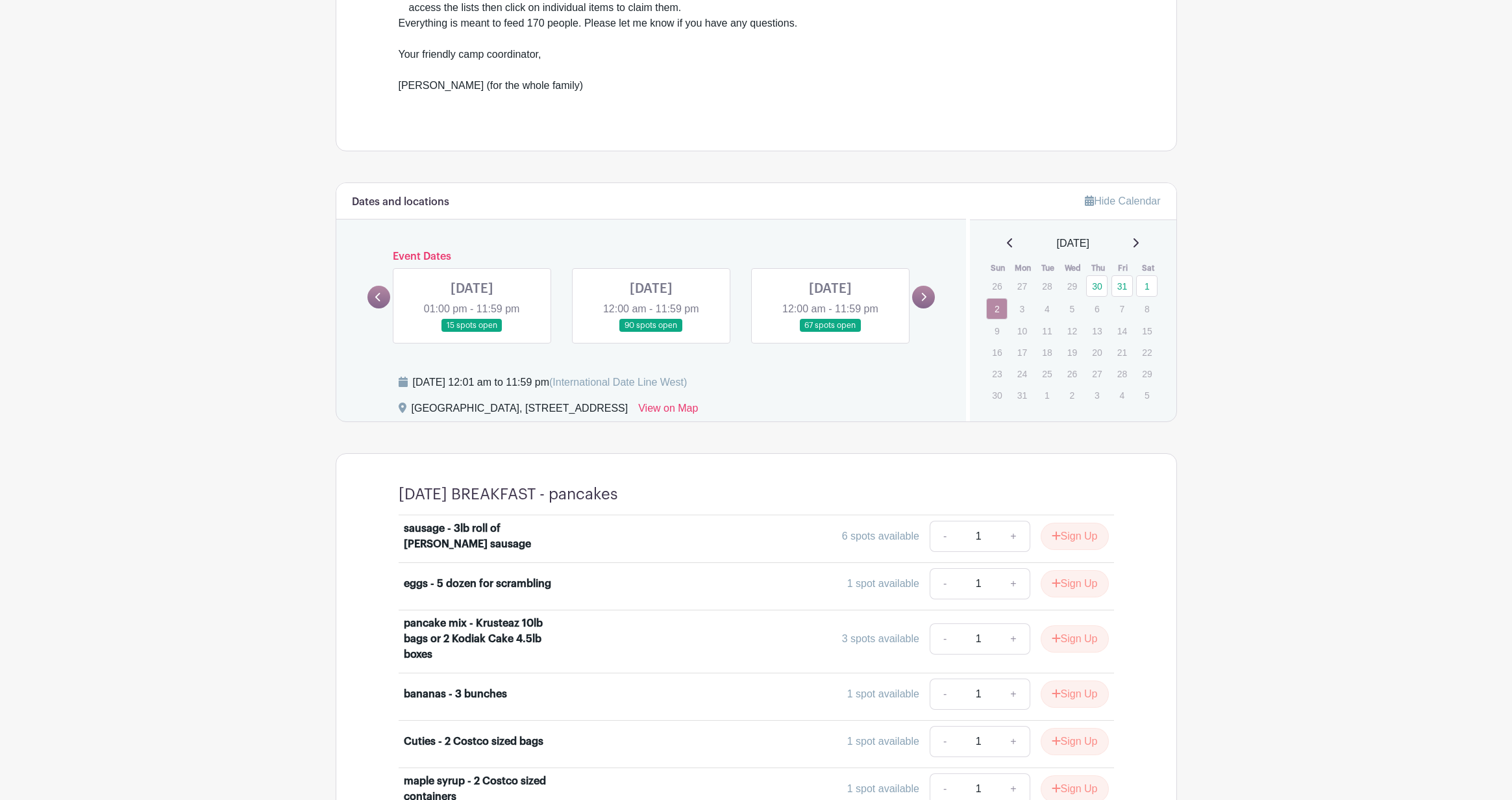
scroll to position [553, 0]
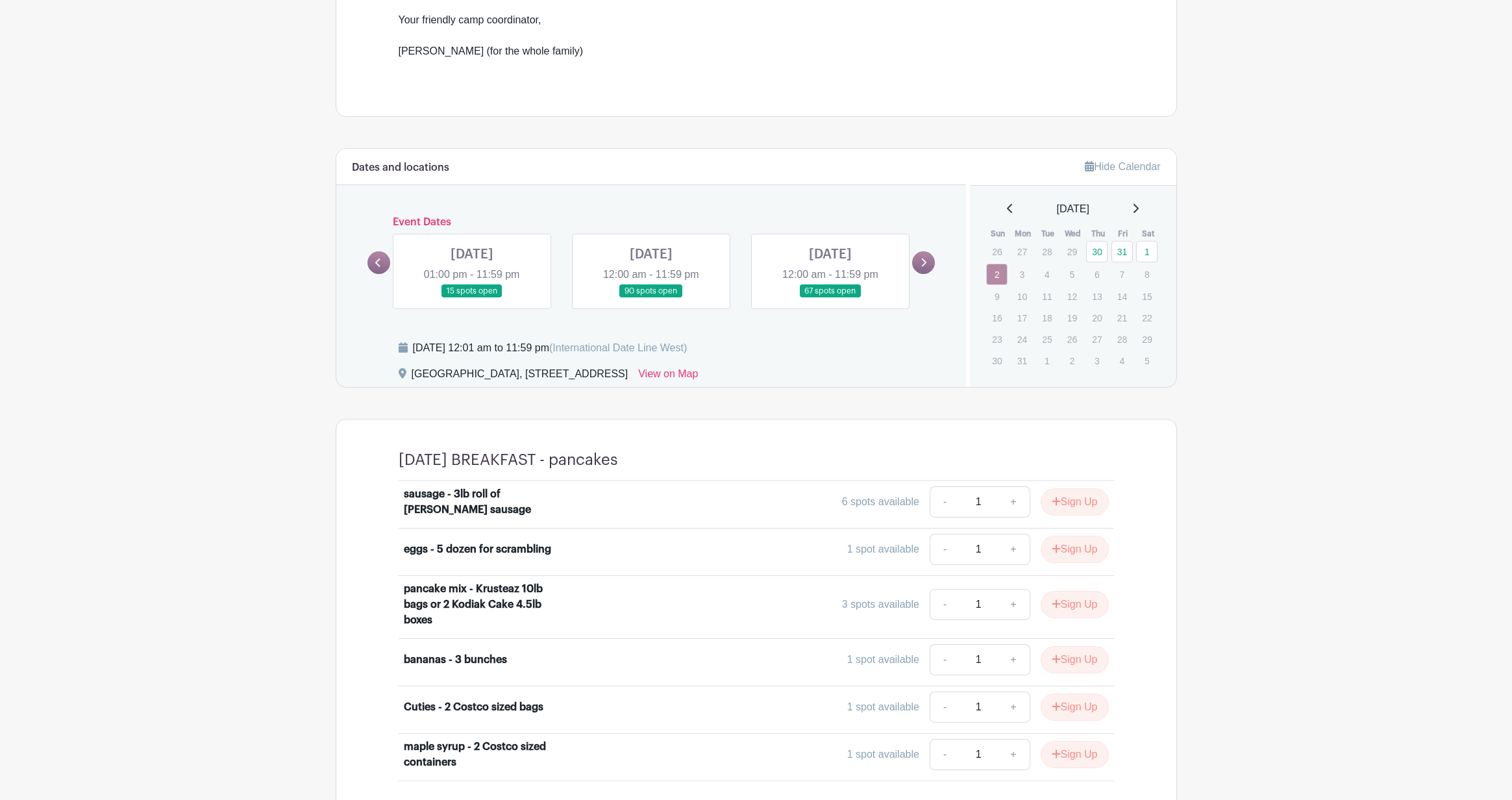
click at [472, 298] on link at bounding box center [472, 298] width 0 height 0
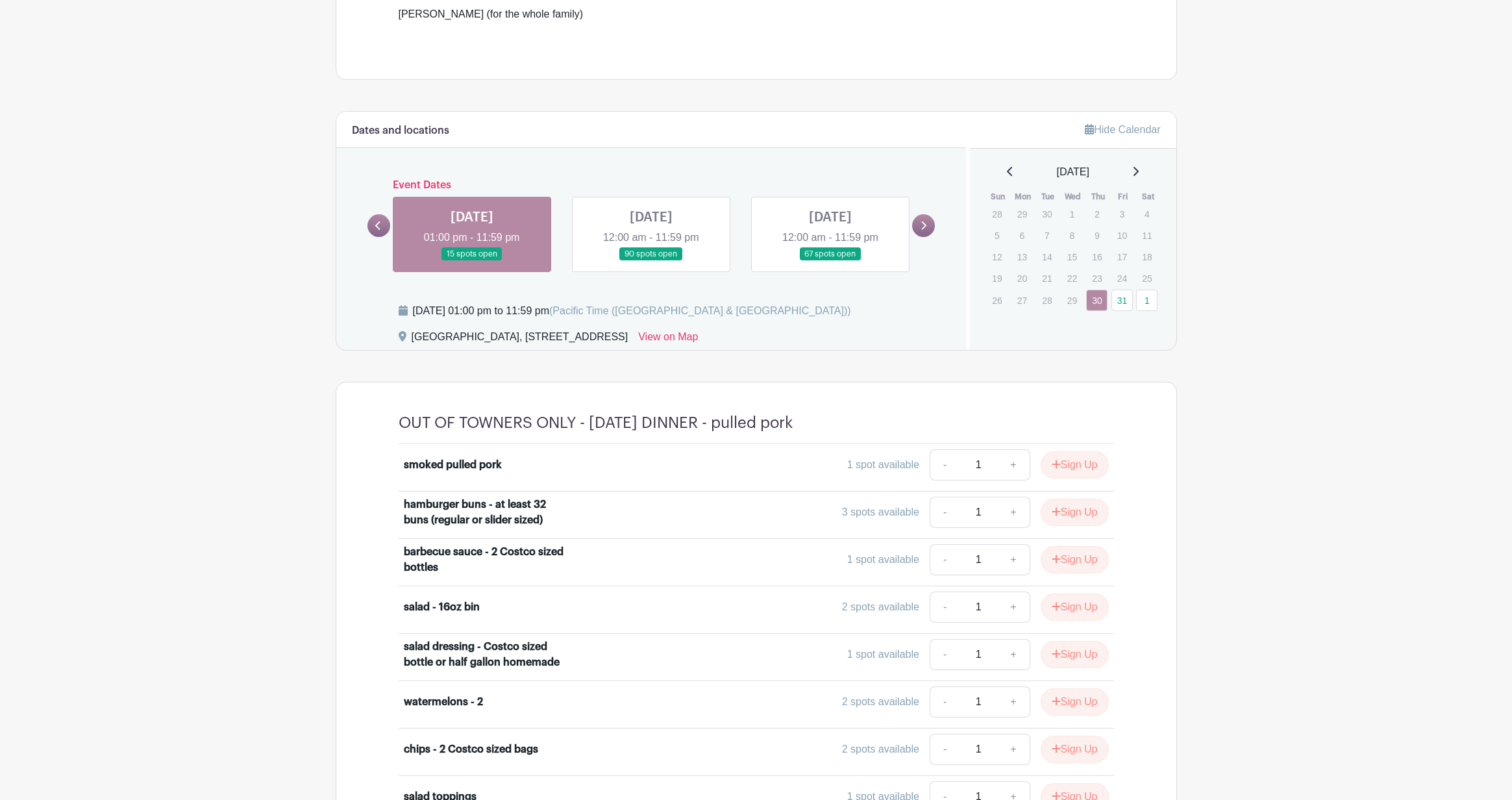
scroll to position [373, 0]
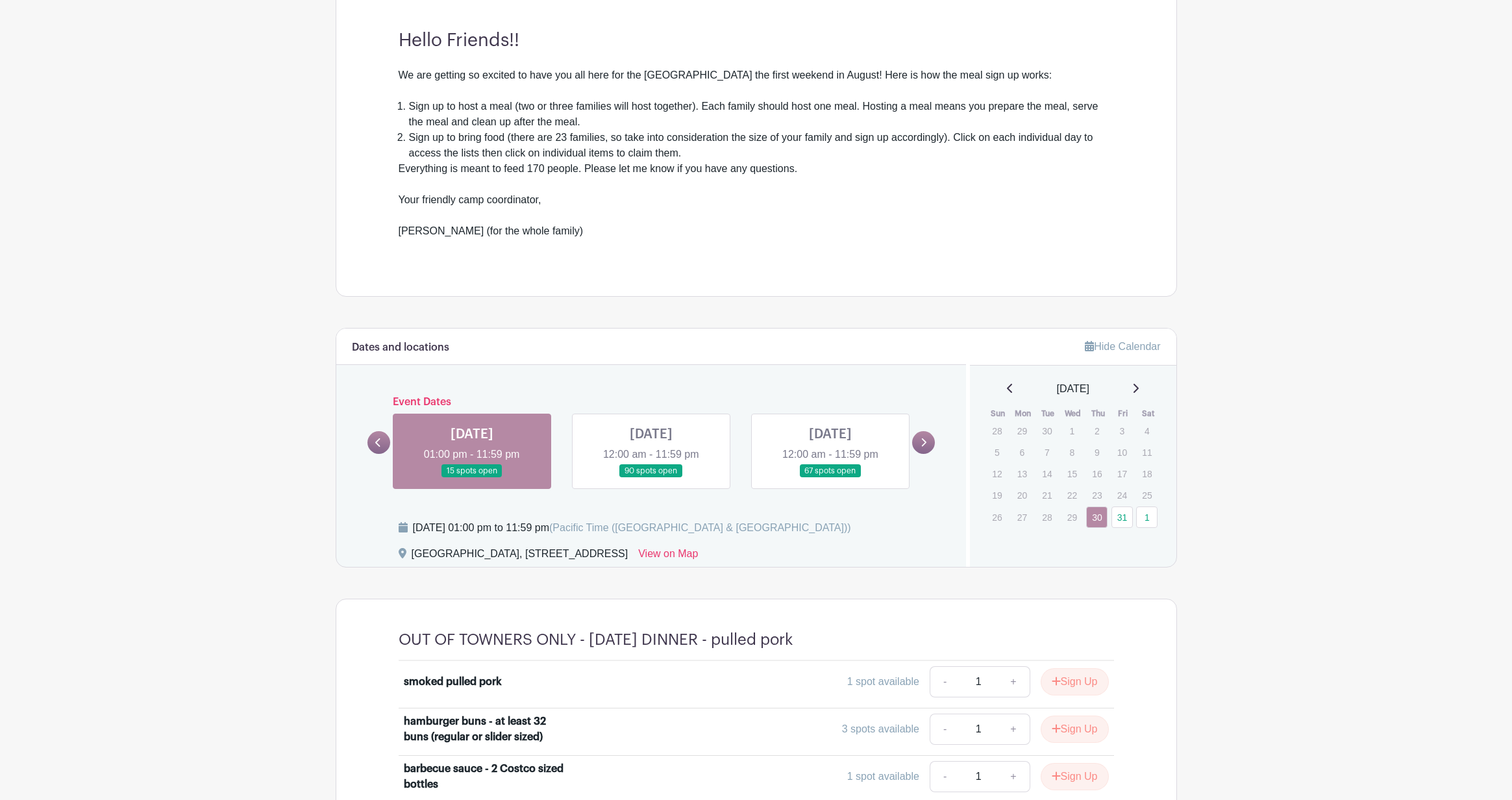
click at [651, 478] on link at bounding box center [651, 478] width 0 height 0
